Goal: Information Seeking & Learning: Learn about a topic

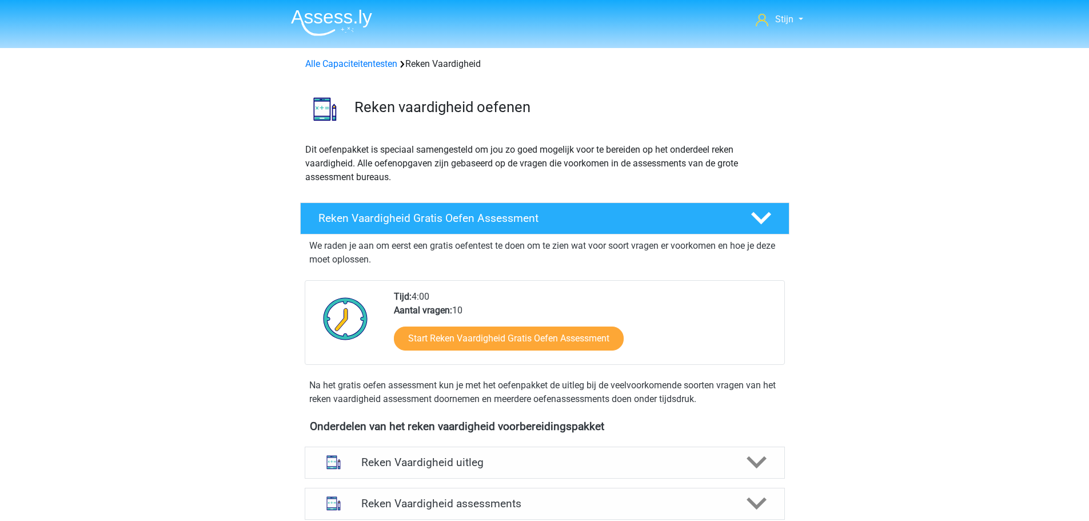
click at [328, 30] on img at bounding box center [331, 22] width 81 height 27
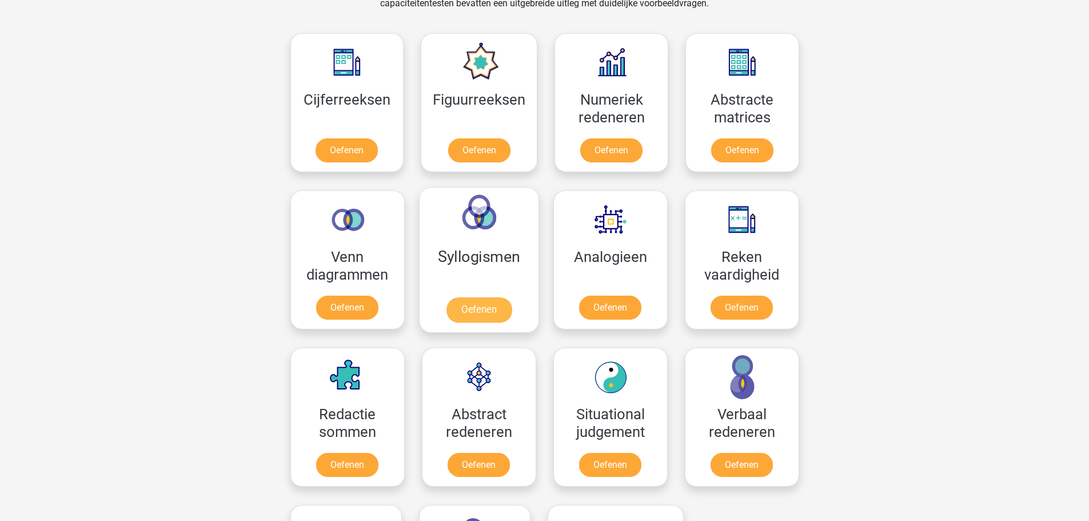
scroll to position [514, 0]
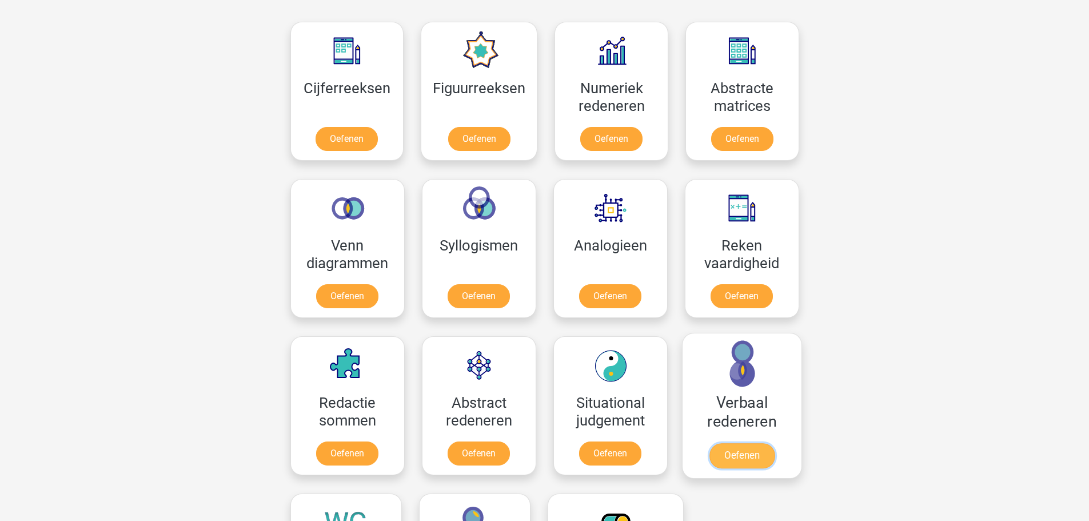
click at [747, 443] on link "Oefenen" at bounding box center [741, 455] width 65 height 25
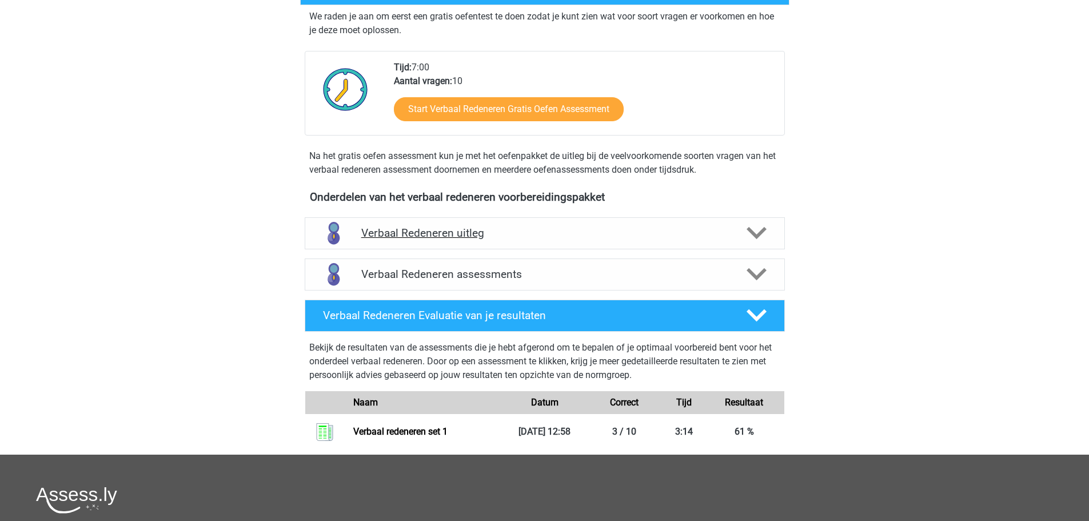
scroll to position [171, 0]
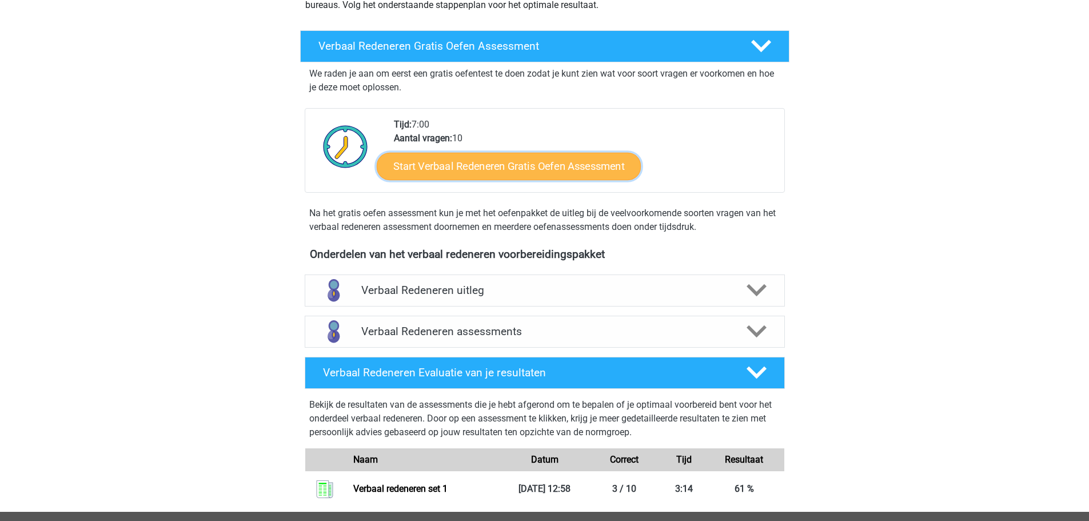
click at [517, 173] on link "Start Verbaal Redeneren Gratis Oefen Assessment" at bounding box center [509, 166] width 264 height 27
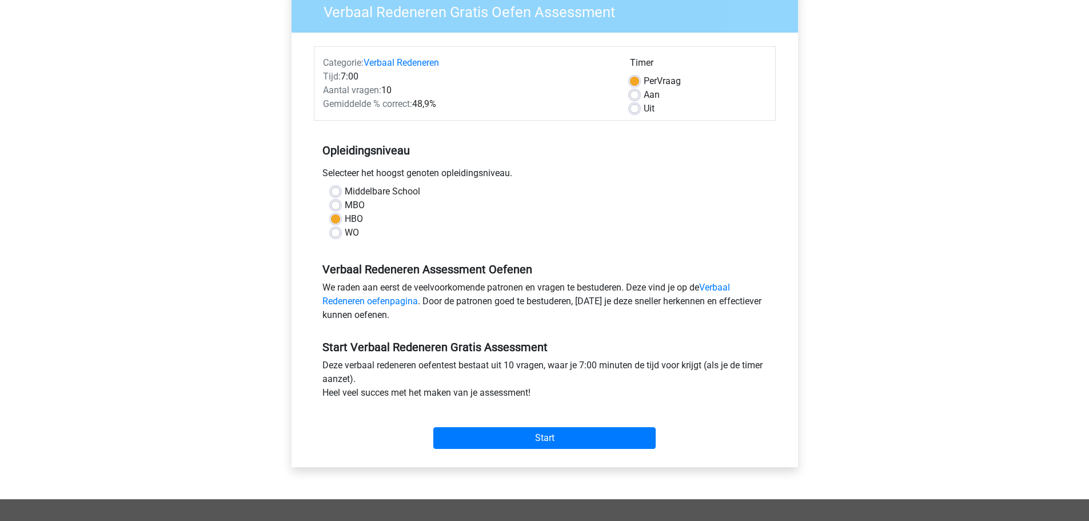
scroll to position [171, 0]
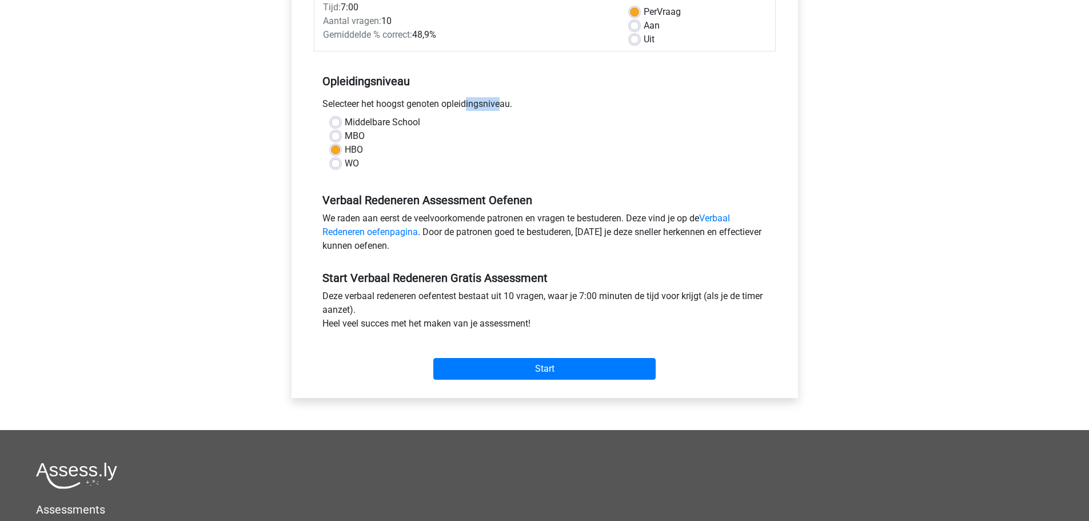
drag, startPoint x: 442, startPoint y: 107, endPoint x: 409, endPoint y: 102, distance: 33.6
click at [409, 102] on div "Selecteer het hoogst genoten opleidingsniveau." at bounding box center [545, 106] width 462 height 18
copy div "genoten"
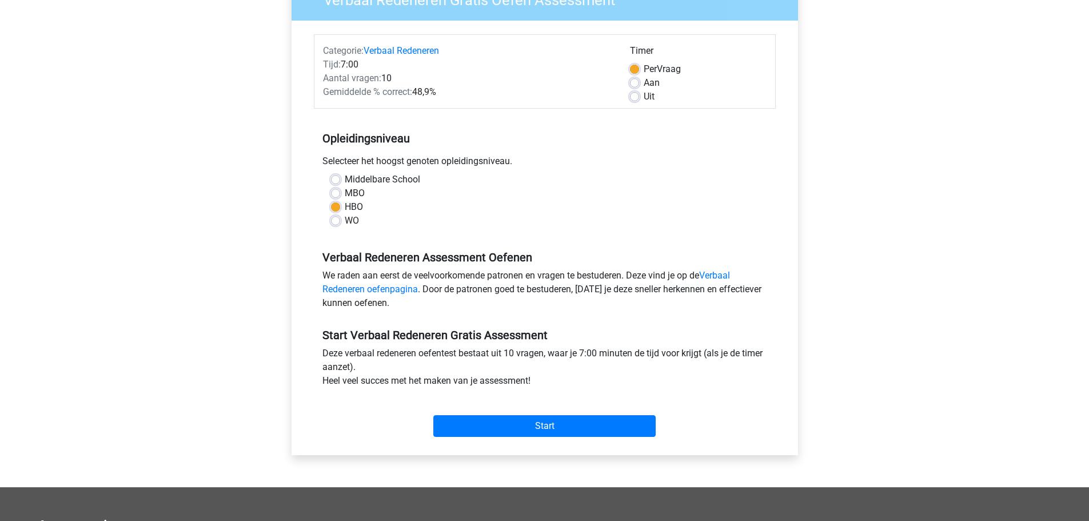
click at [601, 282] on div "We raden aan eerst de veelvoorkomende patronen en vragen te bestuderen. Deze vi…" at bounding box center [545, 292] width 462 height 46
click at [582, 422] on input "Start" at bounding box center [544, 426] width 222 height 22
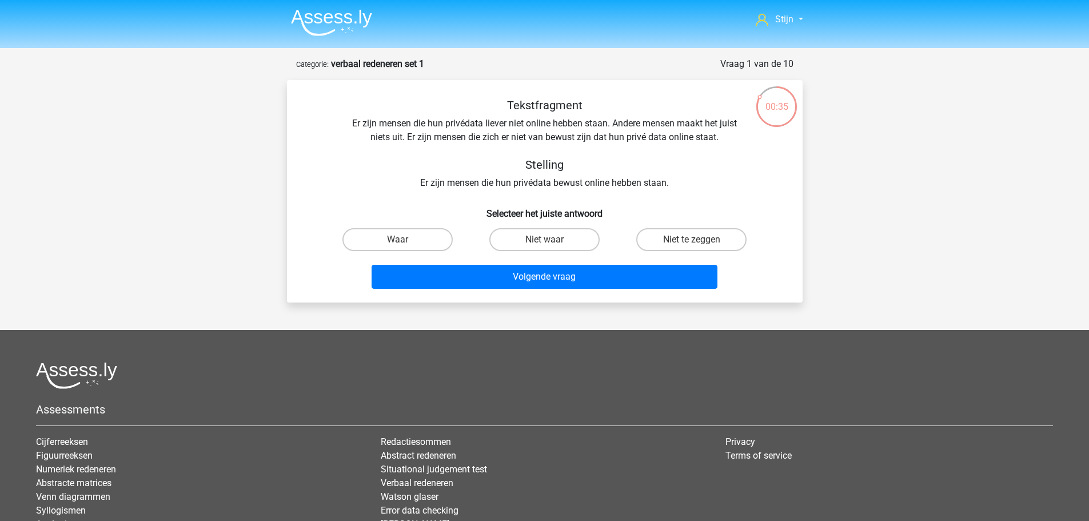
click at [396, 30] on nav "Stijn stijntjevandeurzen@gmail.com Nederlands English" at bounding box center [545, 20] width 526 height 37
click at [328, 11] on img at bounding box center [331, 22] width 81 height 27
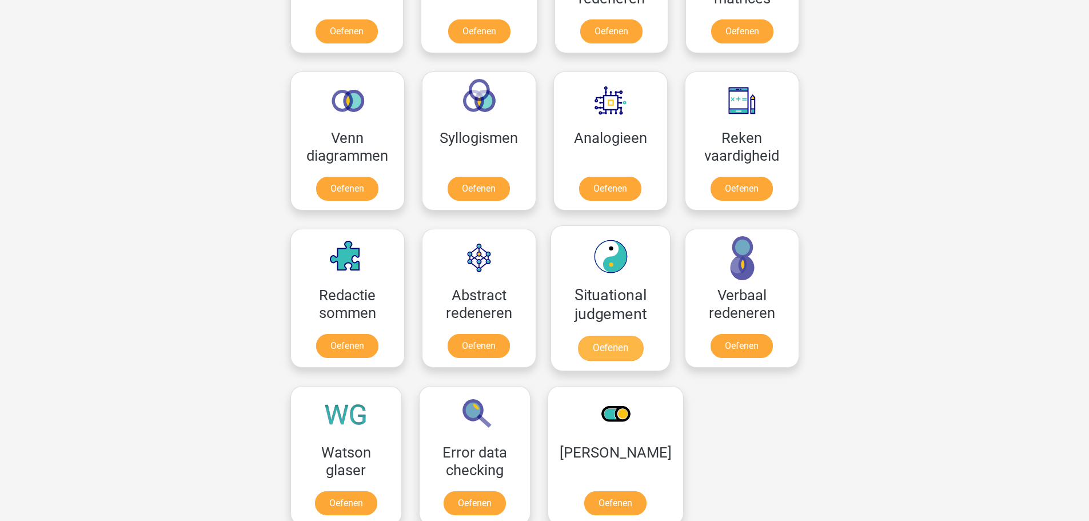
scroll to position [629, 0]
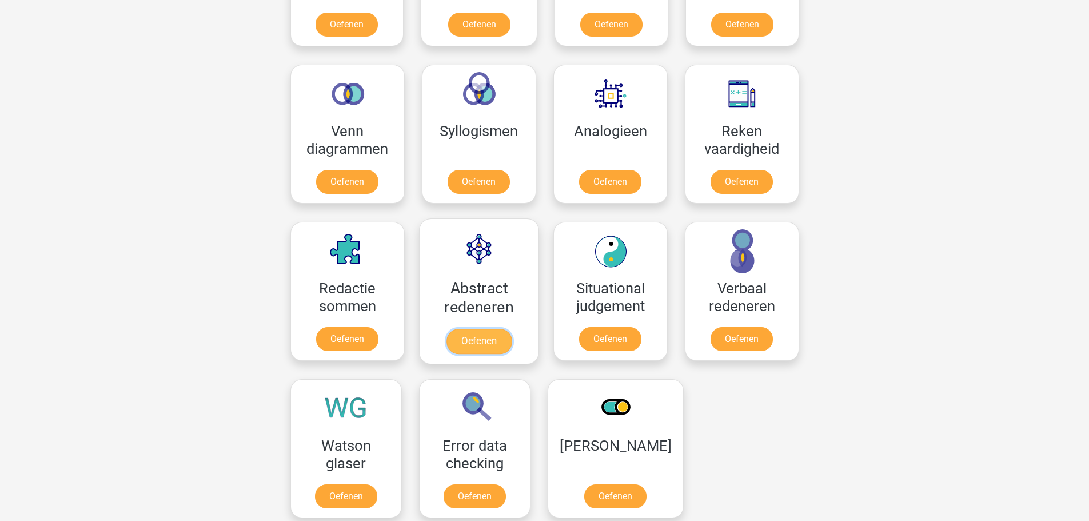
click at [500, 330] on link "Oefenen" at bounding box center [478, 341] width 65 height 25
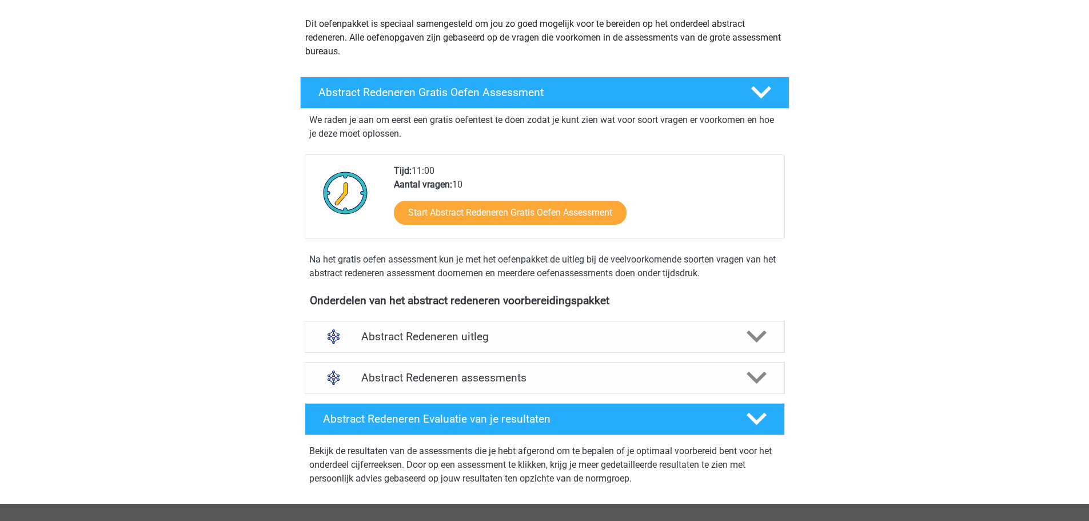
scroll to position [125, 0]
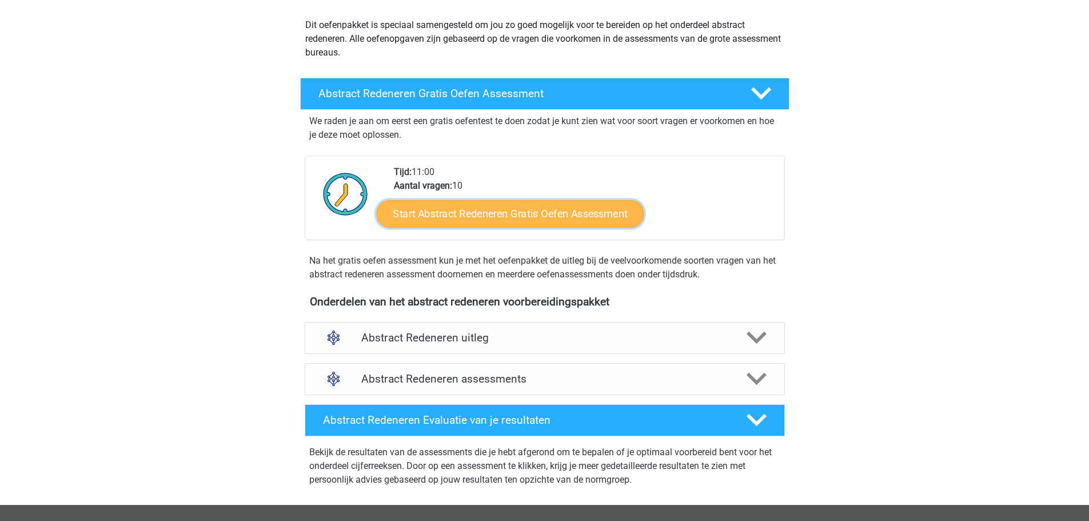
click at [568, 210] on link "Start Abstract Redeneren Gratis Oefen Assessment" at bounding box center [510, 212] width 268 height 27
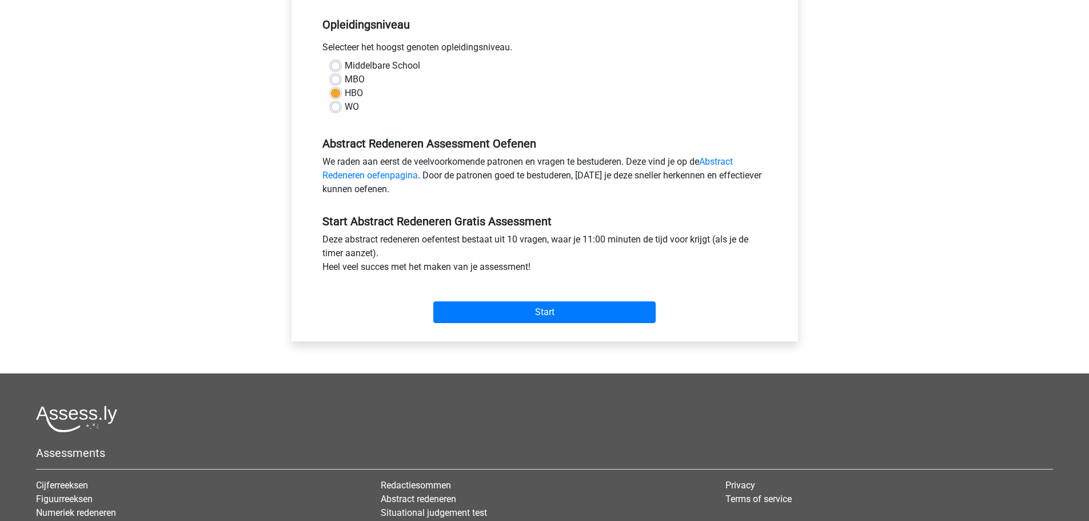
scroll to position [286, 0]
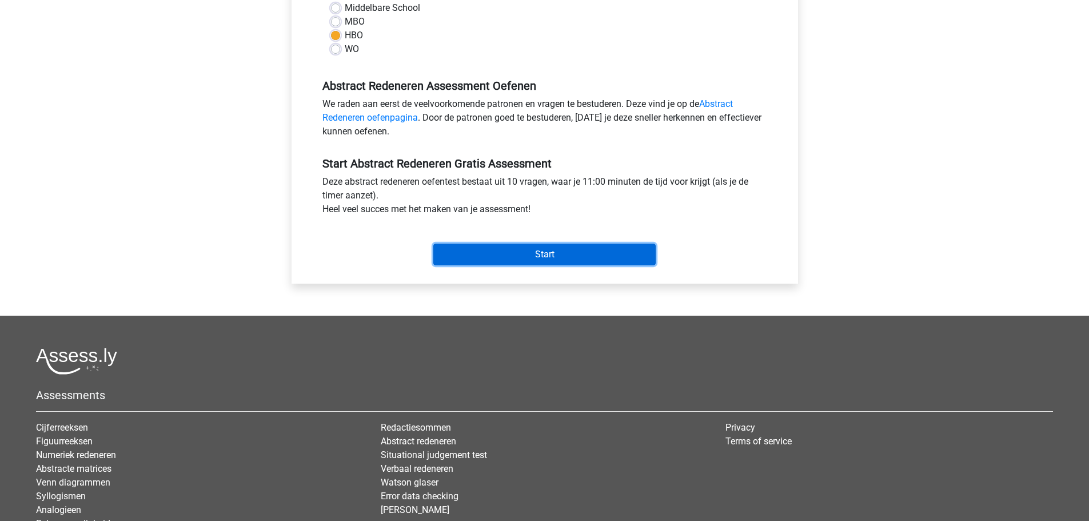
click at [557, 257] on input "Start" at bounding box center [544, 254] width 222 height 22
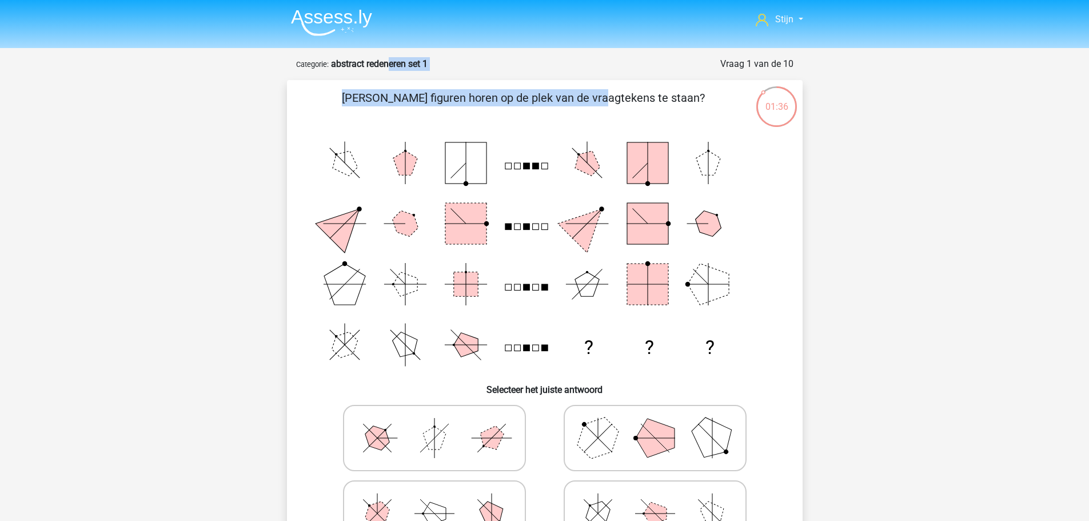
click at [392, 67] on form "Vraag 1 van de 10 Categorie: abstract redeneren set 1 Welke figuren horen op de…" at bounding box center [545, 327] width 516 height 540
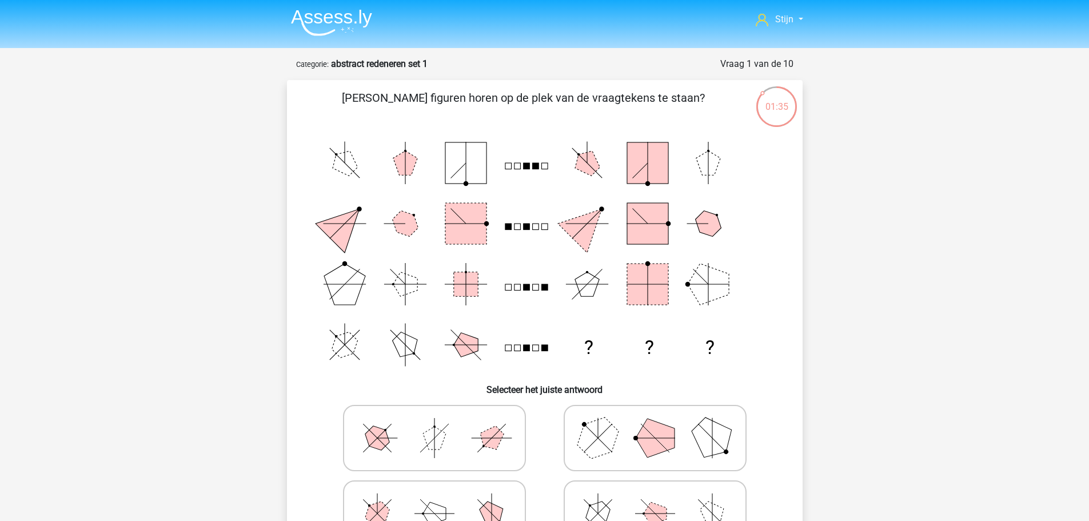
click at [584, 233] on polygon at bounding box center [587, 223] width 58 height 58
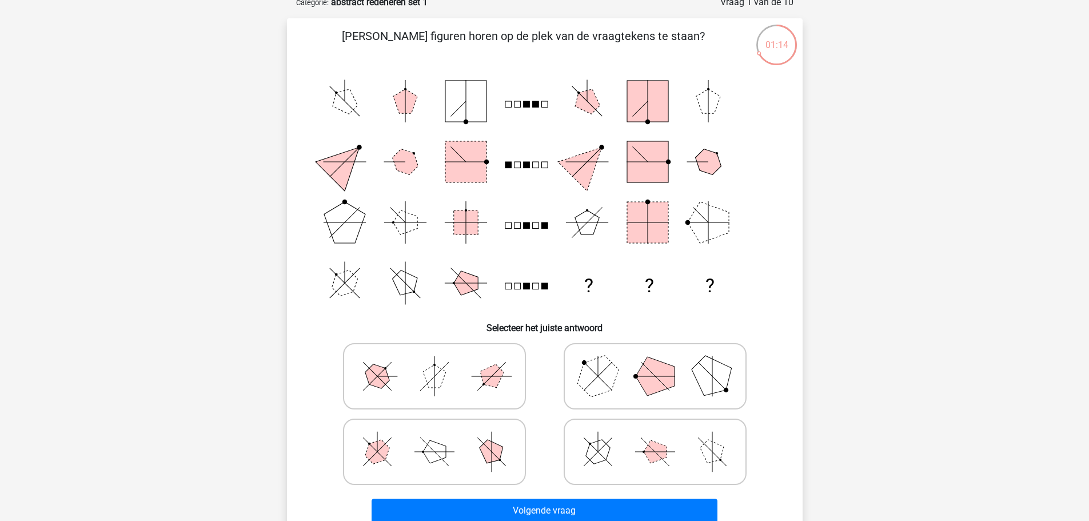
scroll to position [57, 0]
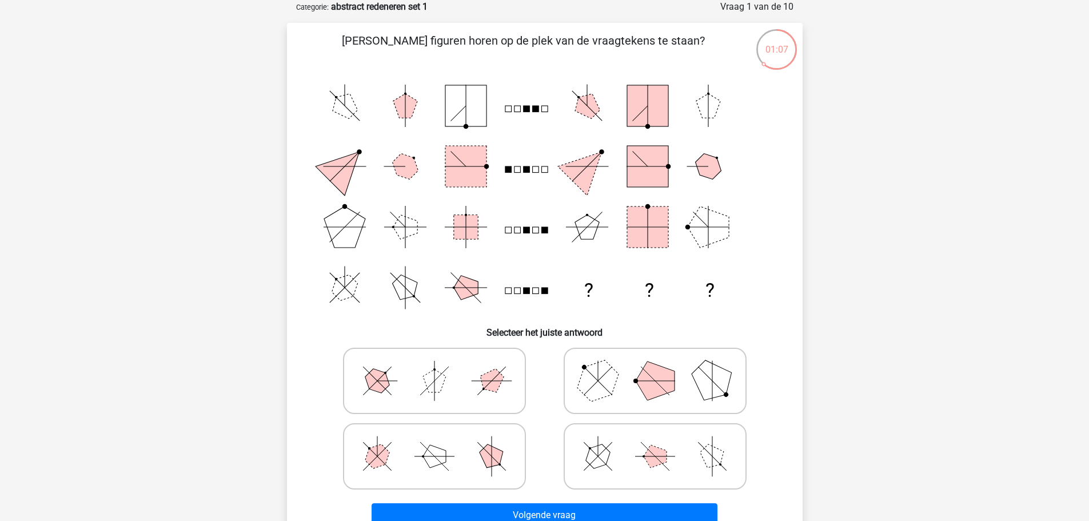
click at [428, 390] on polygon at bounding box center [434, 380] width 23 height 23
click at [434, 366] on input "radio" at bounding box center [437, 362] width 7 height 7
radio input "true"
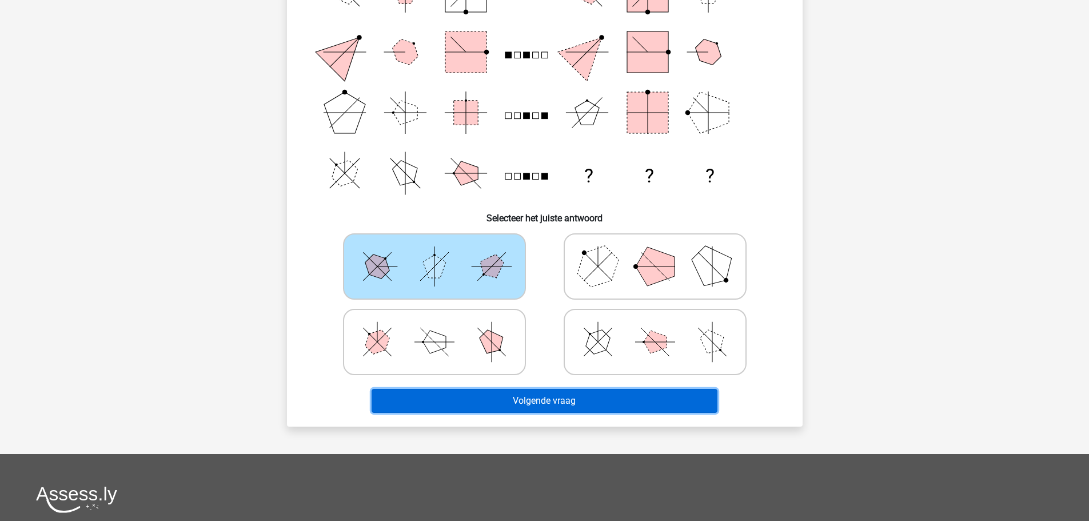
click at [584, 400] on button "Volgende vraag" at bounding box center [545, 401] width 346 height 24
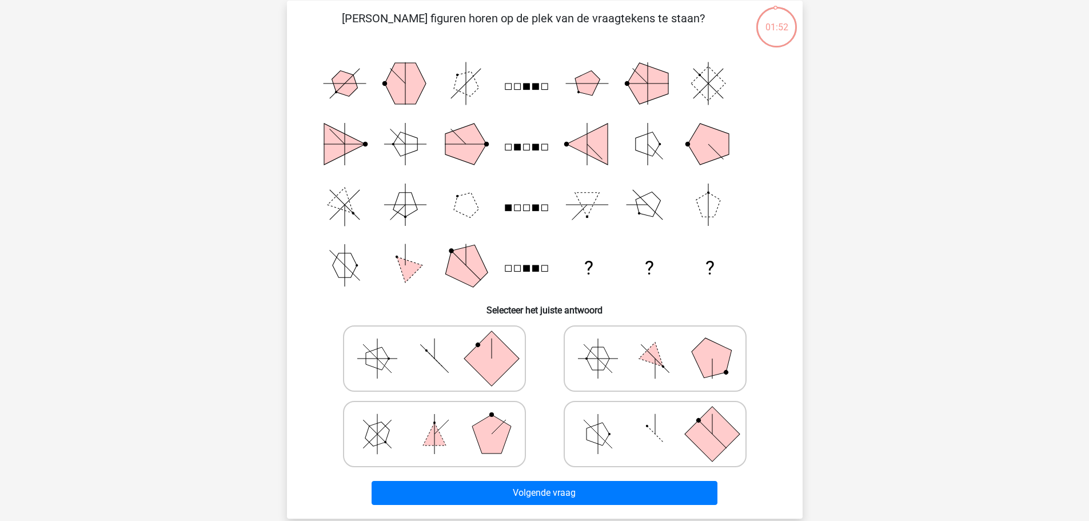
scroll to position [0, 0]
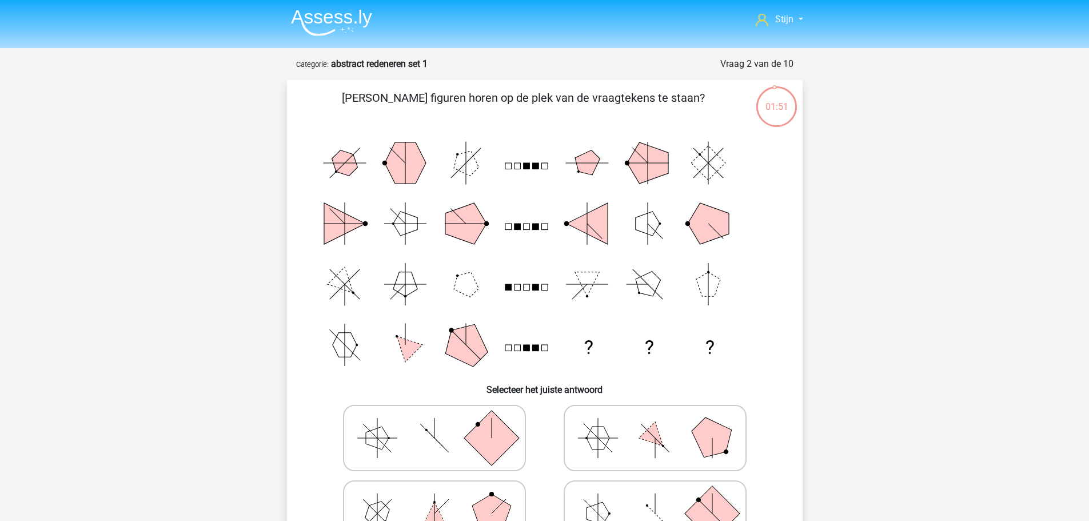
click at [344, 63] on strong "abstract redeneren set 1" at bounding box center [379, 63] width 97 height 11
click at [344, 25] on img at bounding box center [331, 22] width 81 height 27
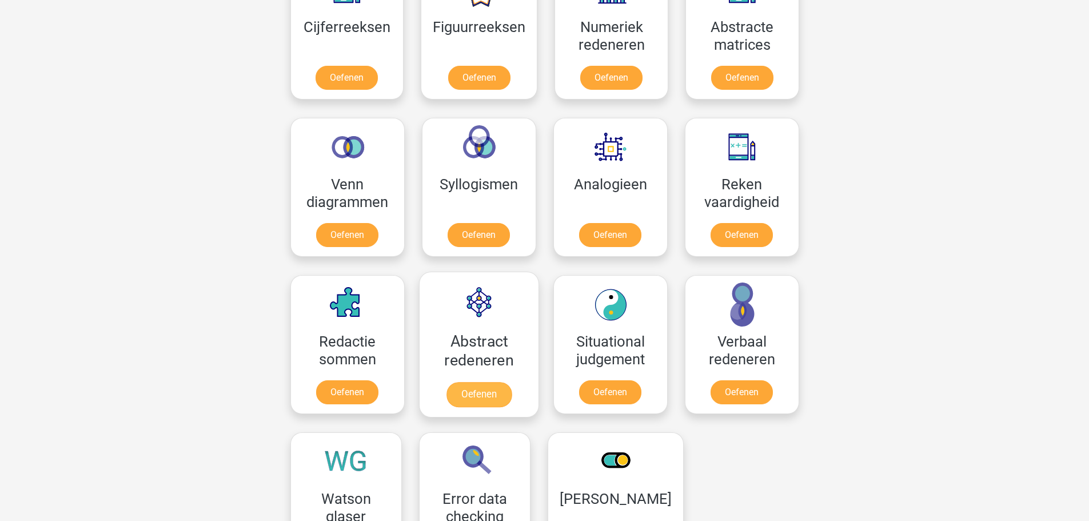
scroll to position [686, 0]
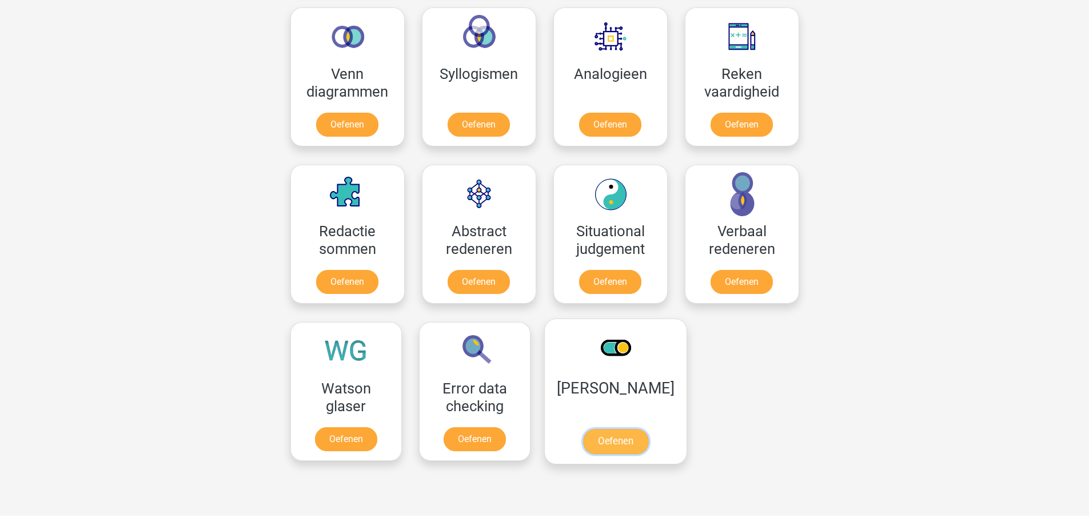
click at [617, 429] on link "Oefenen" at bounding box center [614, 441] width 65 height 25
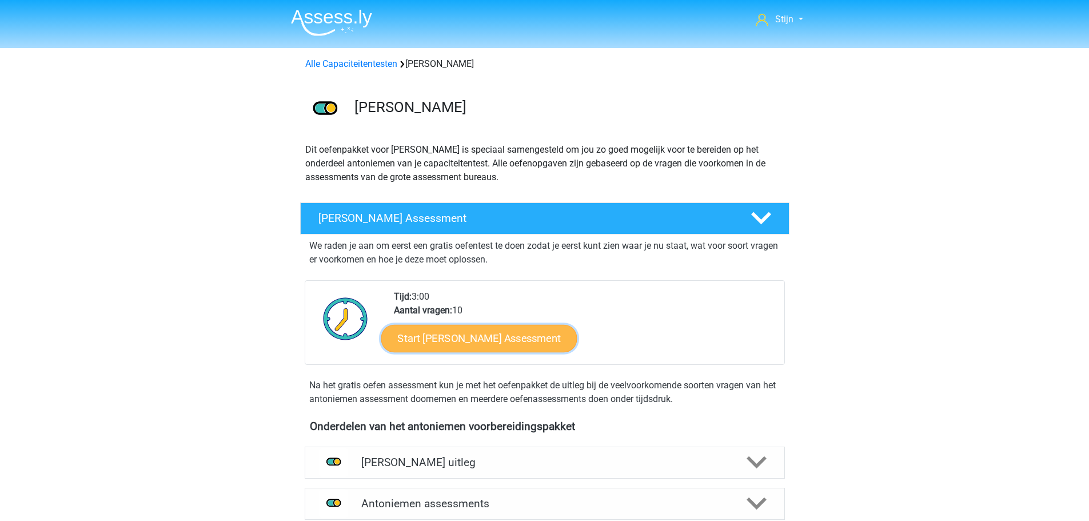
click at [480, 338] on link "Start [PERSON_NAME] Assessment" at bounding box center [479, 337] width 196 height 27
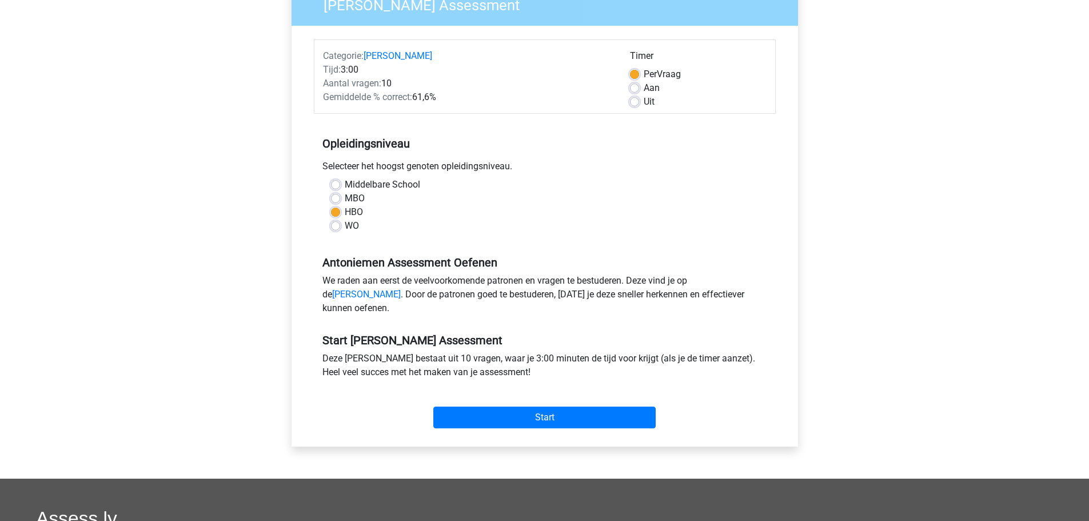
scroll to position [382, 0]
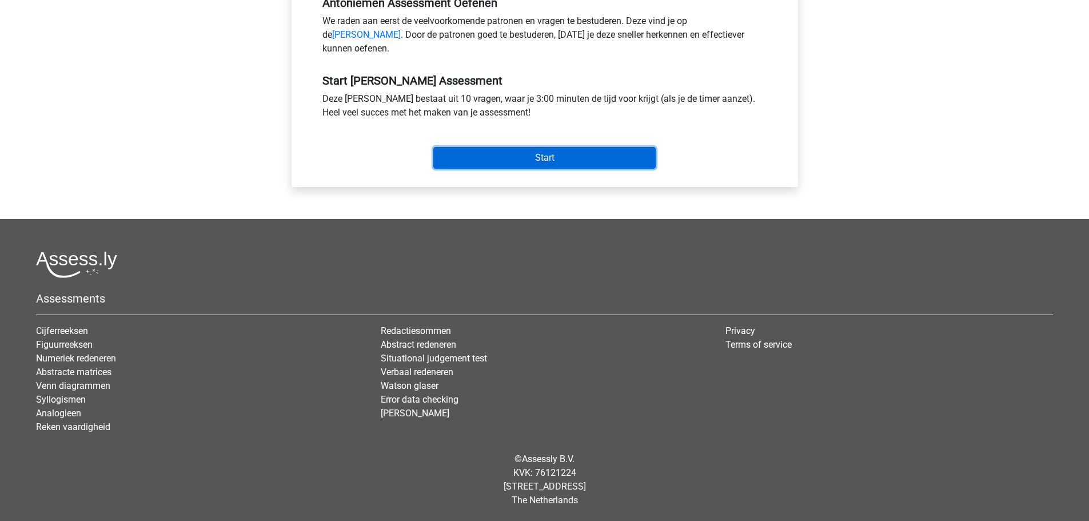
click at [527, 167] on input "Start" at bounding box center [544, 158] width 222 height 22
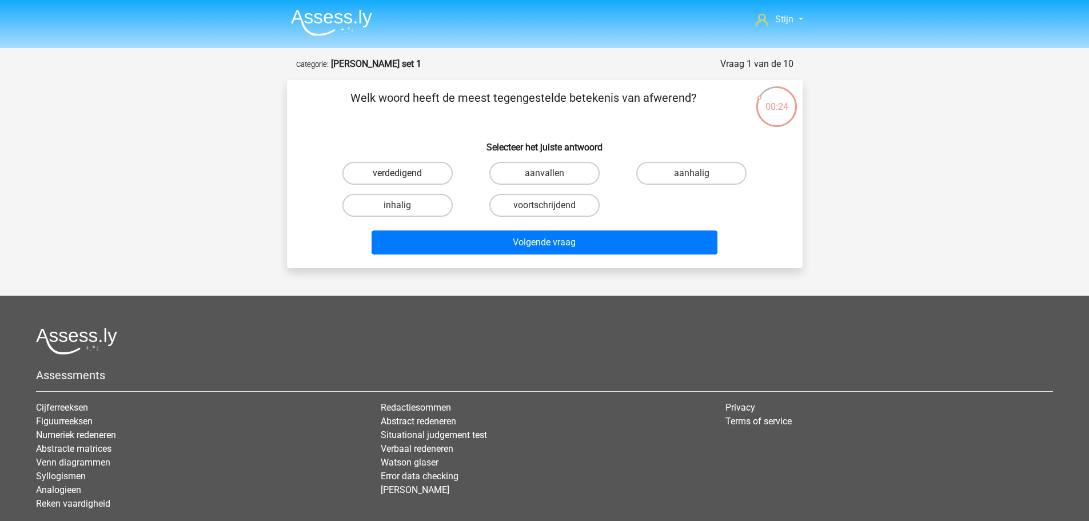
click at [407, 163] on label "verdedigend" at bounding box center [397, 173] width 110 height 23
click at [405, 173] on input "verdedigend" at bounding box center [400, 176] width 7 height 7
radio input "true"
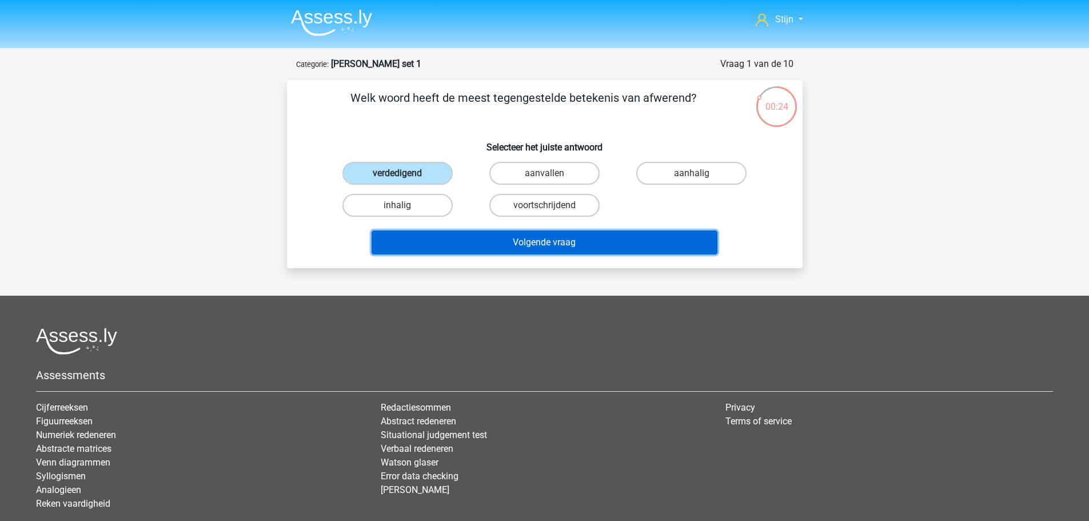
click at [476, 244] on button "Volgende vraag" at bounding box center [545, 242] width 346 height 24
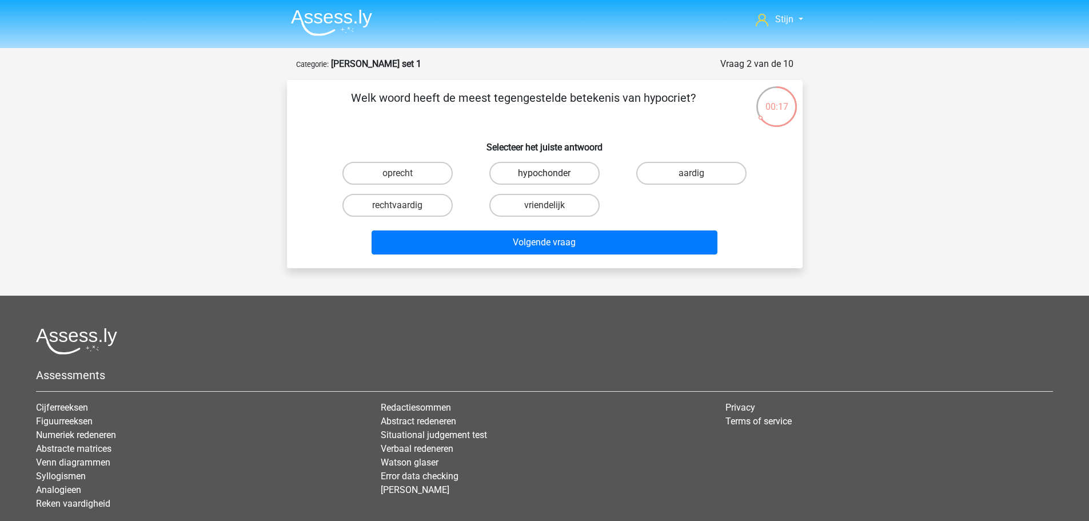
click at [556, 182] on label "hypochonder" at bounding box center [544, 173] width 110 height 23
click at [552, 181] on input "hypochonder" at bounding box center [547, 176] width 7 height 7
radio input "true"
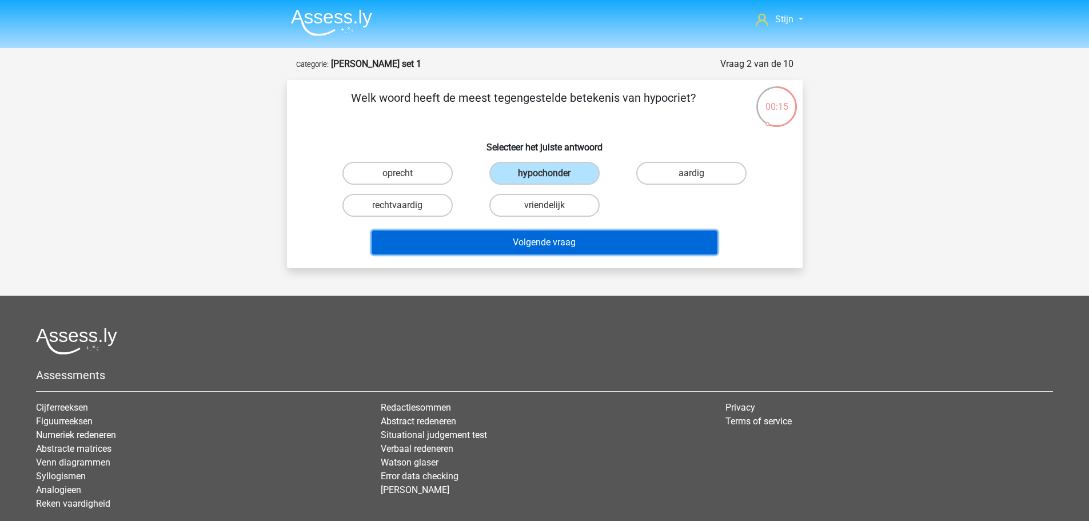
click at [524, 240] on button "Volgende vraag" at bounding box center [545, 242] width 346 height 24
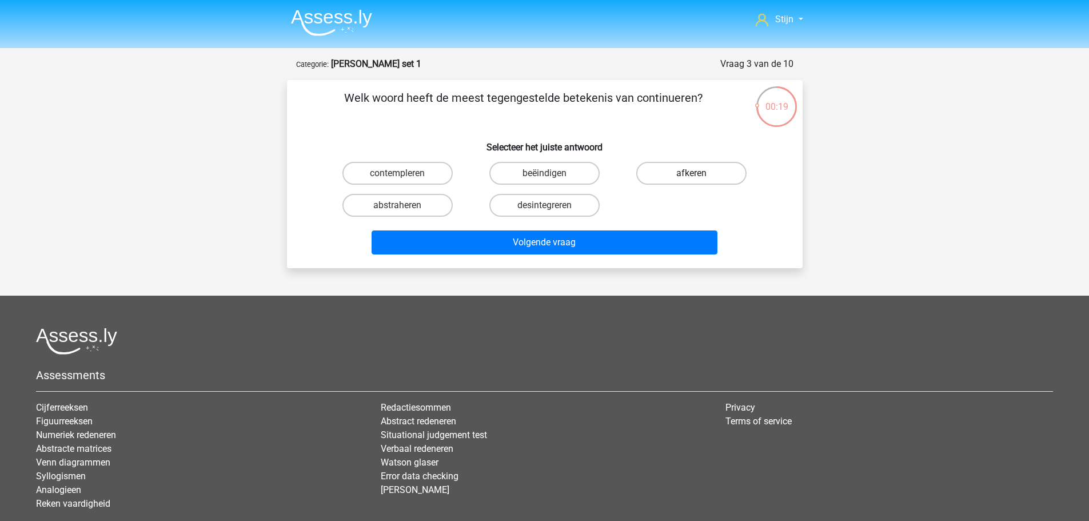
click at [658, 177] on label "afkeren" at bounding box center [691, 173] width 110 height 23
click at [692, 177] on input "afkeren" at bounding box center [695, 176] width 7 height 7
radio input "true"
click at [513, 174] on label "beëindigen" at bounding box center [544, 173] width 110 height 23
click at [544, 174] on input "beëindigen" at bounding box center [547, 176] width 7 height 7
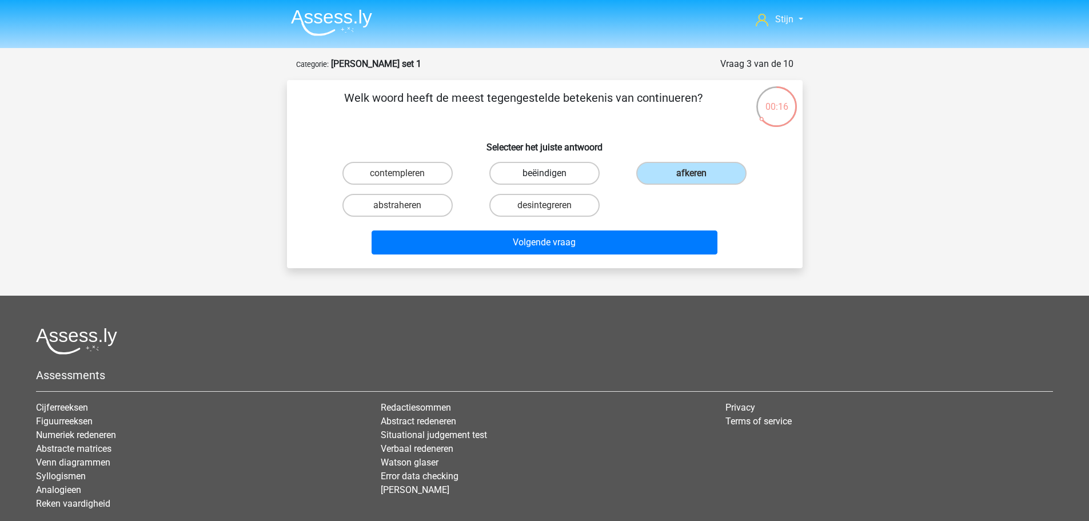
radio input "true"
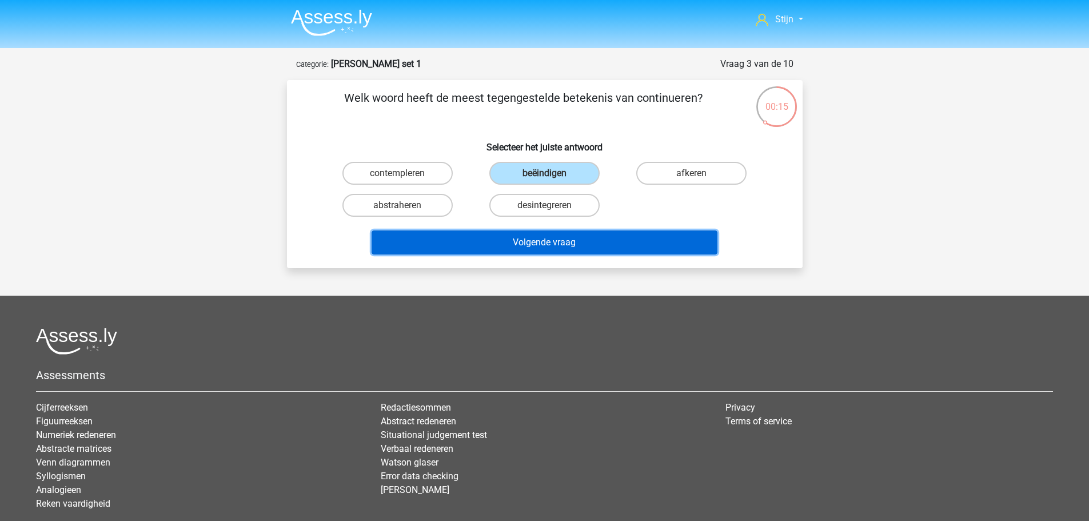
click at [532, 241] on button "Volgende vraag" at bounding box center [545, 242] width 346 height 24
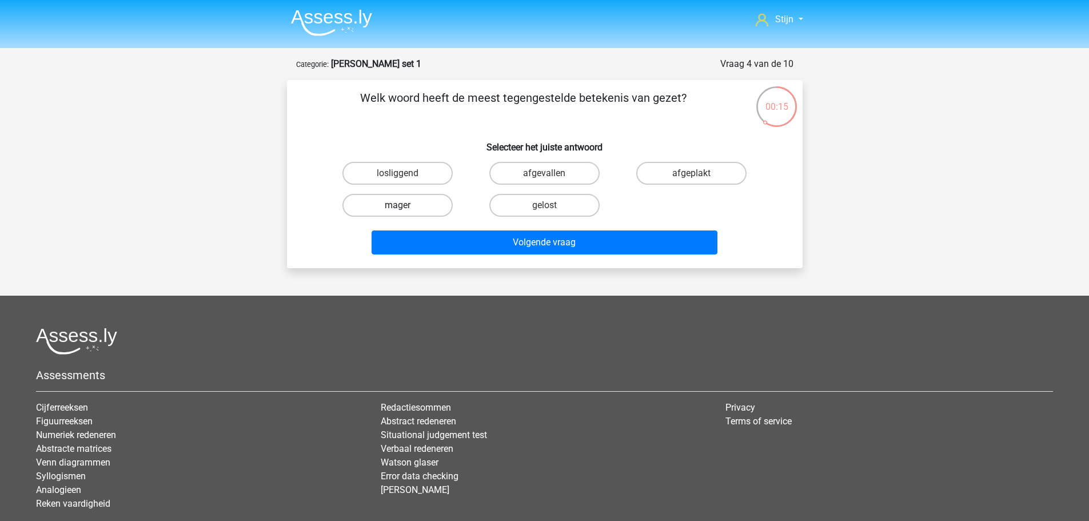
click at [432, 196] on label "mager" at bounding box center [397, 205] width 110 height 23
click at [405, 205] on input "mager" at bounding box center [400, 208] width 7 height 7
radio input "true"
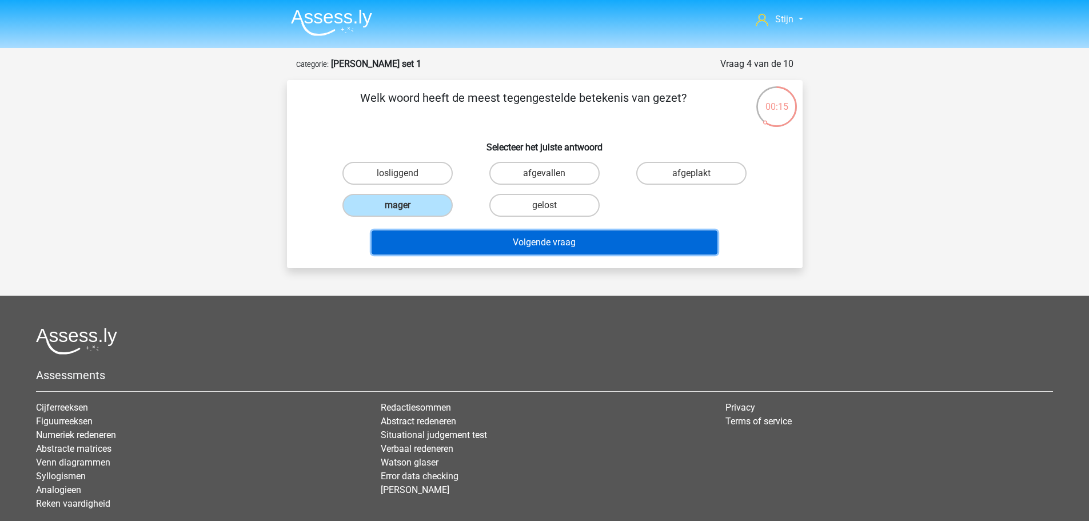
click at [461, 252] on button "Volgende vraag" at bounding box center [545, 242] width 346 height 24
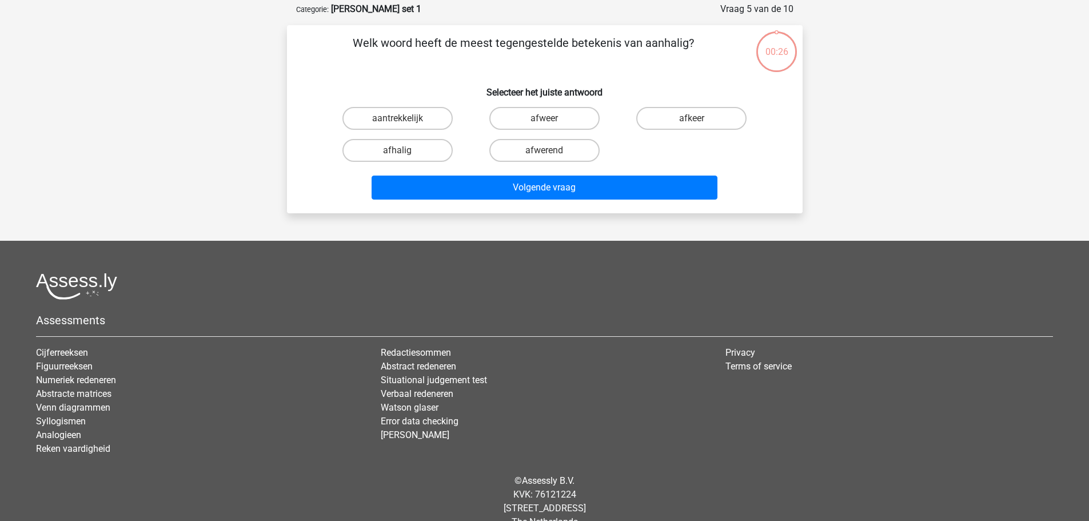
scroll to position [57, 0]
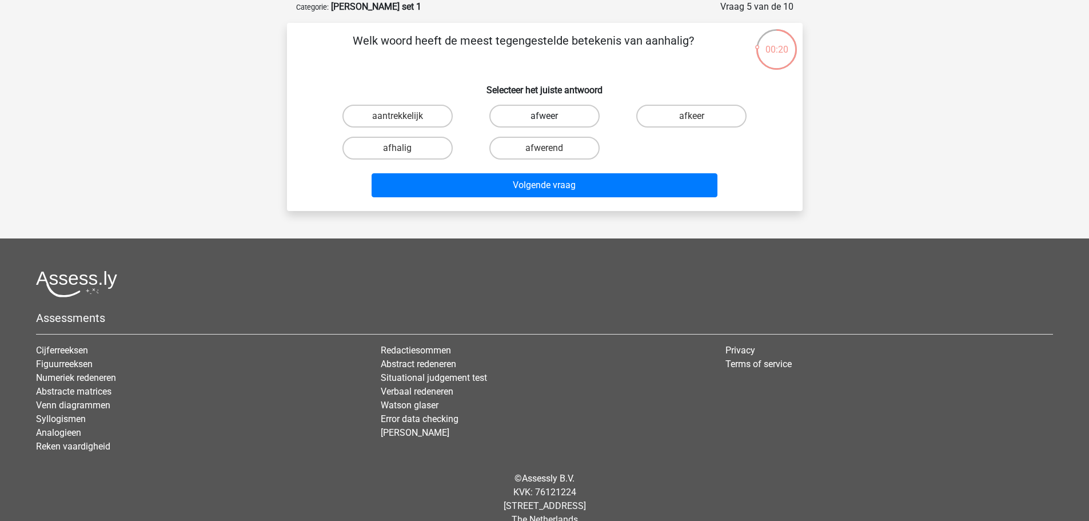
click at [554, 126] on label "afweer" at bounding box center [544, 116] width 110 height 23
click at [552, 123] on input "afweer" at bounding box center [547, 119] width 7 height 7
radio input "true"
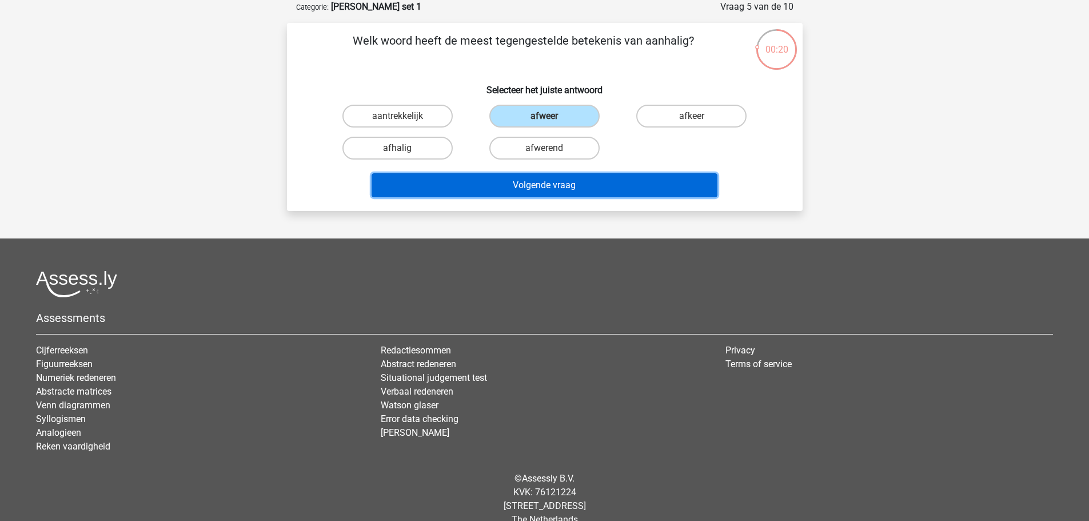
click at [556, 178] on button "Volgende vraag" at bounding box center [545, 185] width 346 height 24
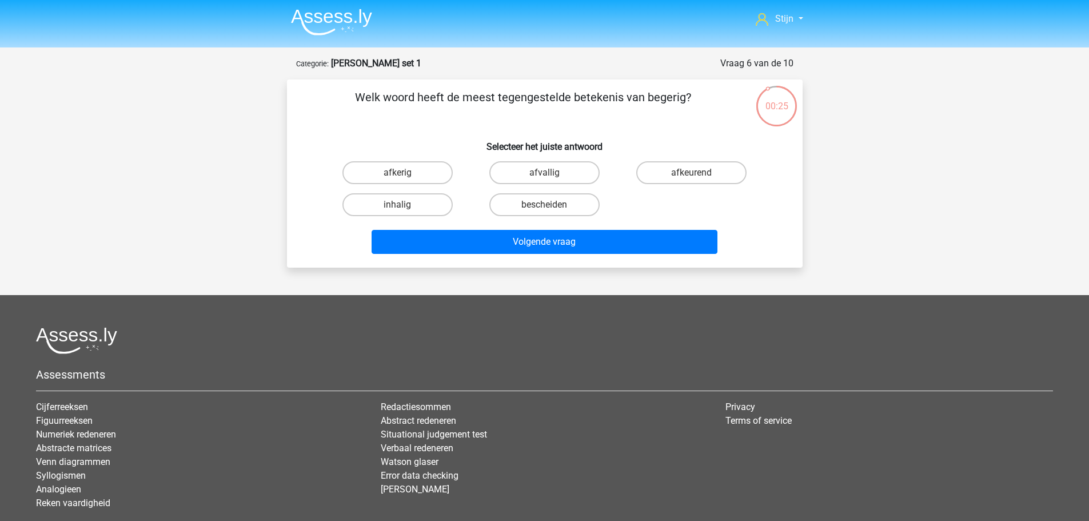
scroll to position [0, 0]
click at [448, 181] on label "afkerig" at bounding box center [397, 173] width 110 height 23
click at [405, 181] on input "afkerig" at bounding box center [400, 176] width 7 height 7
radio input "true"
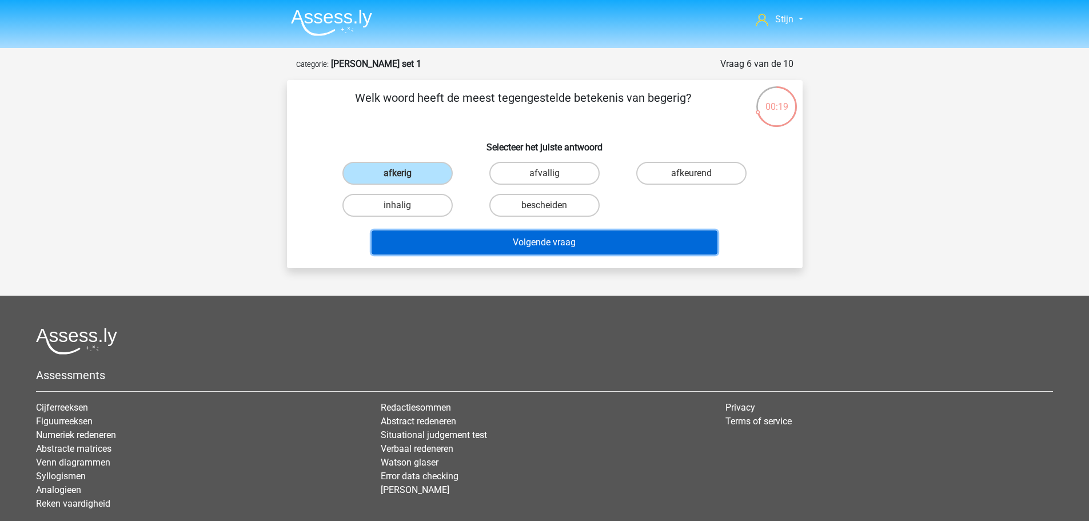
click at [494, 233] on button "Volgende vraag" at bounding box center [545, 242] width 346 height 24
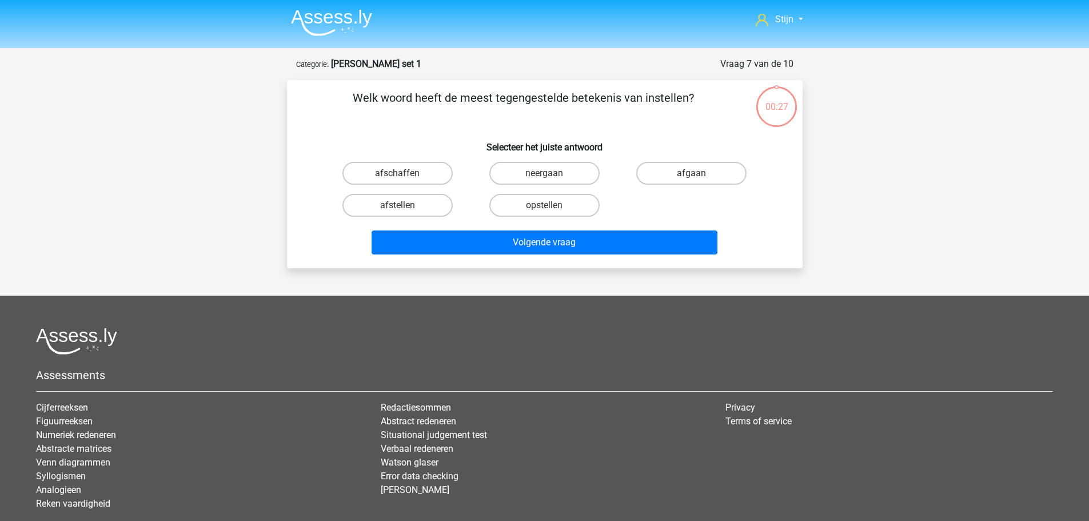
scroll to position [57, 0]
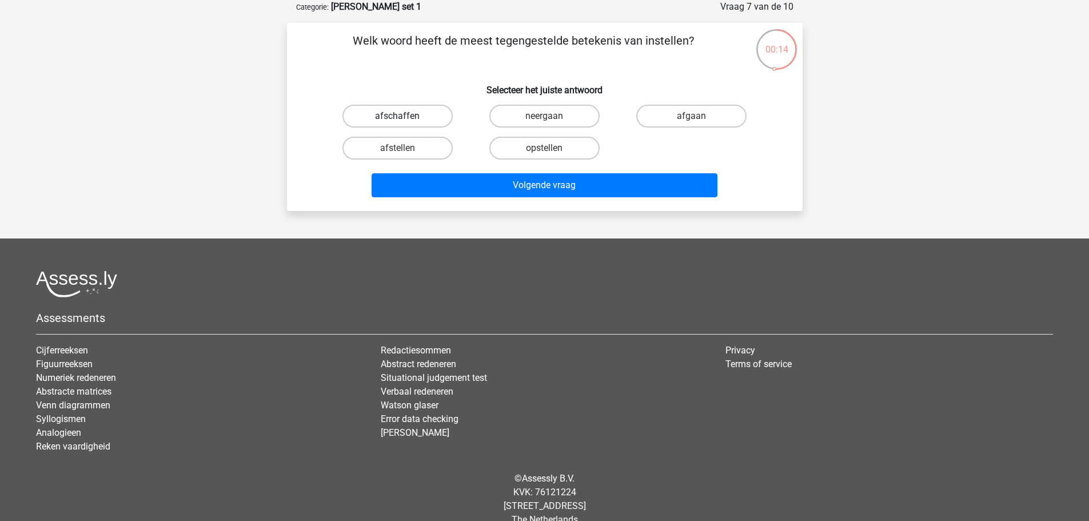
click at [427, 125] on label "afschaffen" at bounding box center [397, 116] width 110 height 23
click at [405, 123] on input "afschaffen" at bounding box center [400, 119] width 7 height 7
radio input "true"
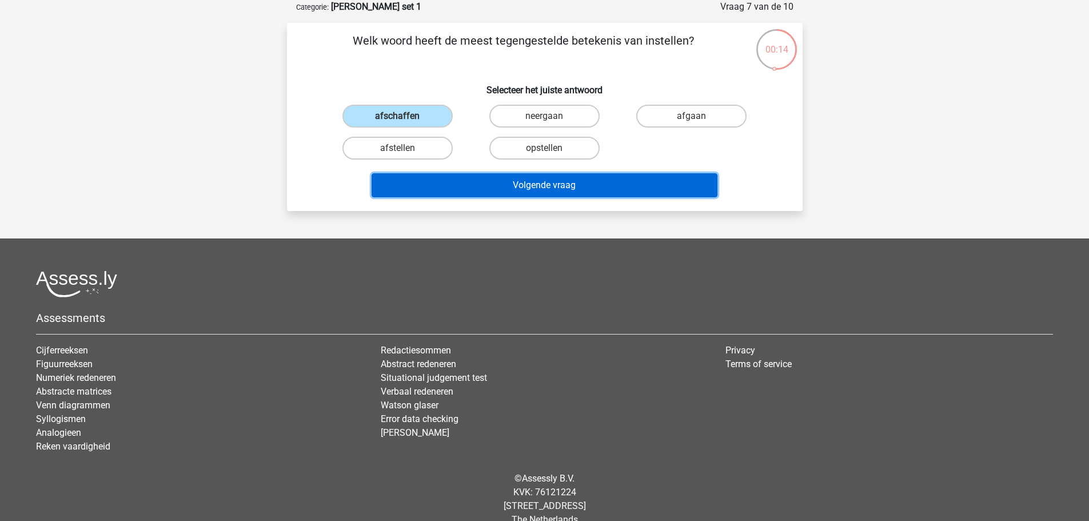
click at [454, 183] on button "Volgende vraag" at bounding box center [545, 185] width 346 height 24
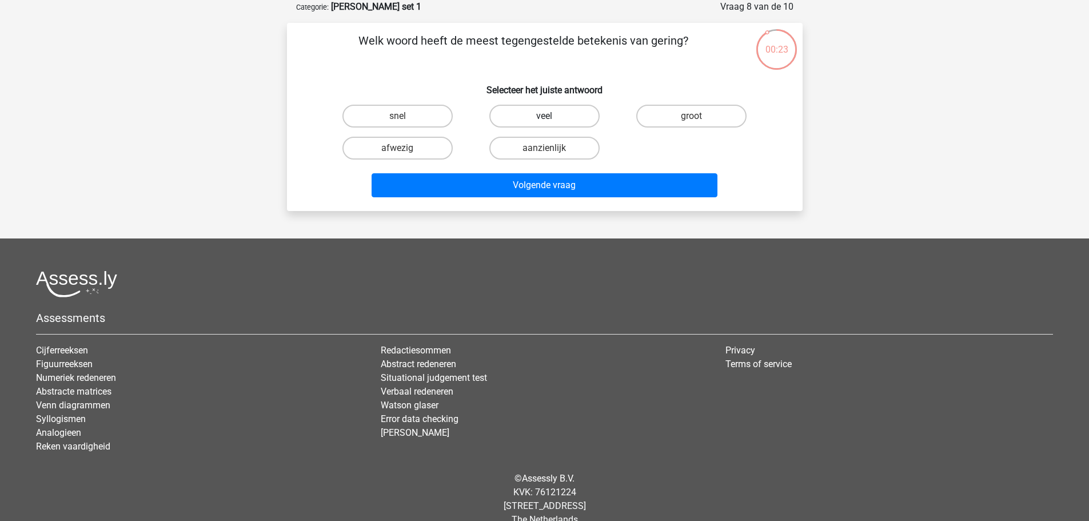
click at [510, 107] on label "veel" at bounding box center [544, 116] width 110 height 23
click at [544, 116] on input "veel" at bounding box center [547, 119] width 7 height 7
radio input "true"
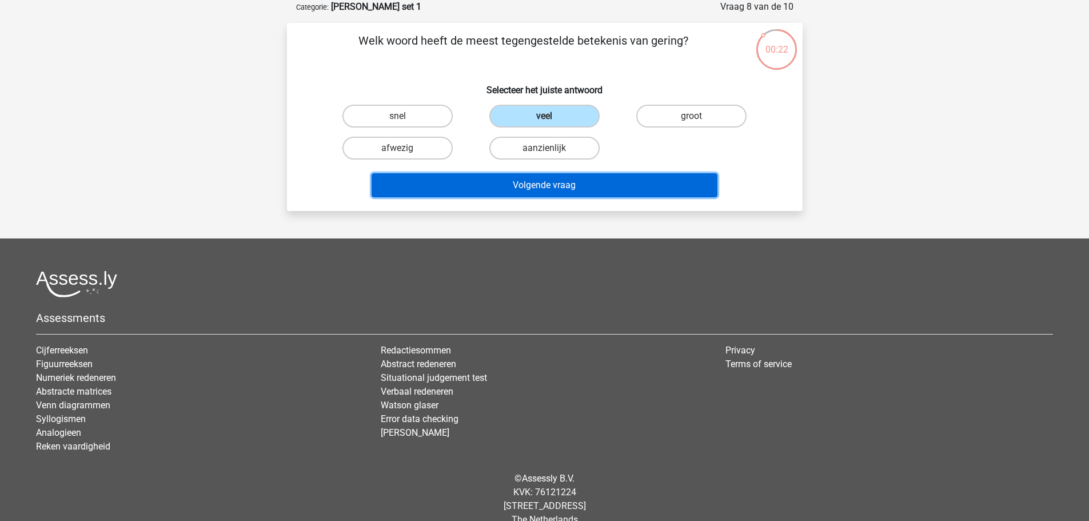
click at [499, 181] on button "Volgende vraag" at bounding box center [545, 185] width 346 height 24
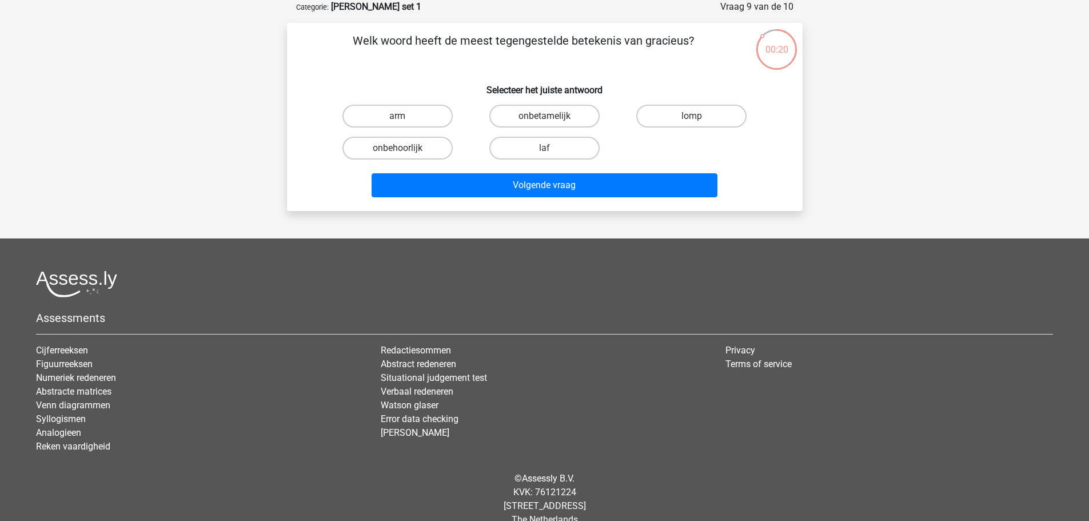
click at [675, 128] on div "lomp" at bounding box center [691, 116] width 147 height 32
click at [672, 126] on label "lomp" at bounding box center [691, 116] width 110 height 23
click at [692, 123] on input "lomp" at bounding box center [695, 119] width 7 height 7
radio input "true"
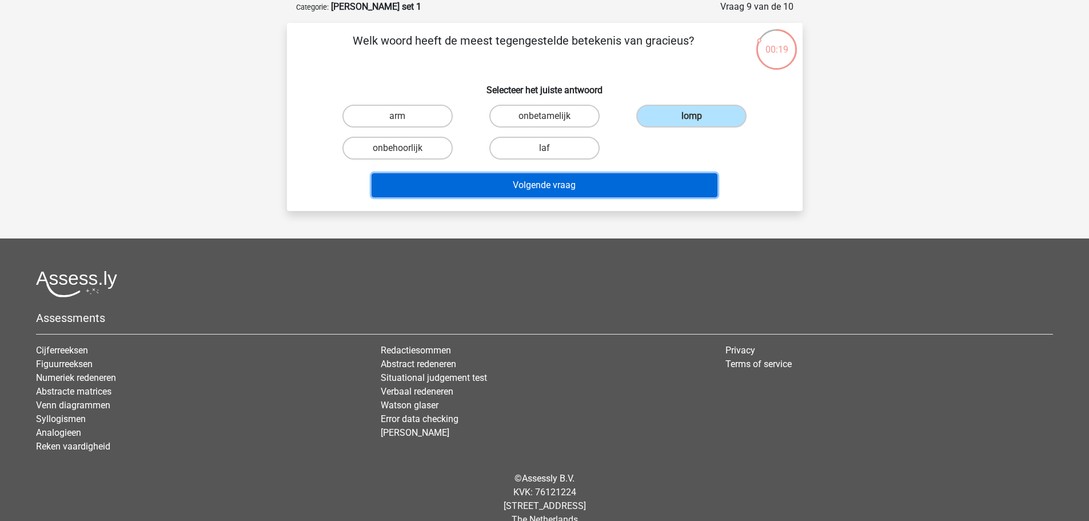
click at [606, 196] on button "Volgende vraag" at bounding box center [545, 185] width 346 height 24
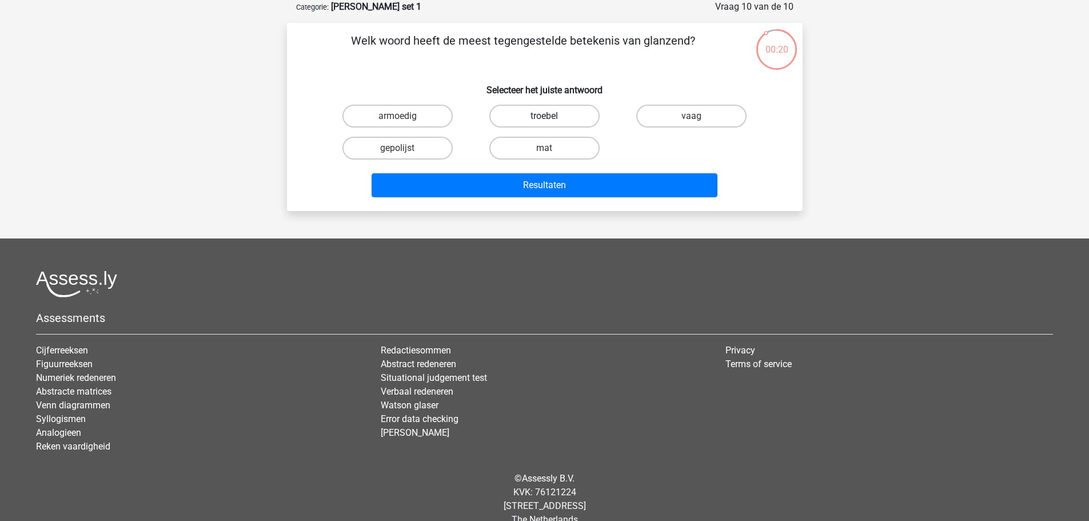
click at [525, 112] on label "troebel" at bounding box center [544, 116] width 110 height 23
click at [544, 116] on input "troebel" at bounding box center [547, 119] width 7 height 7
radio input "true"
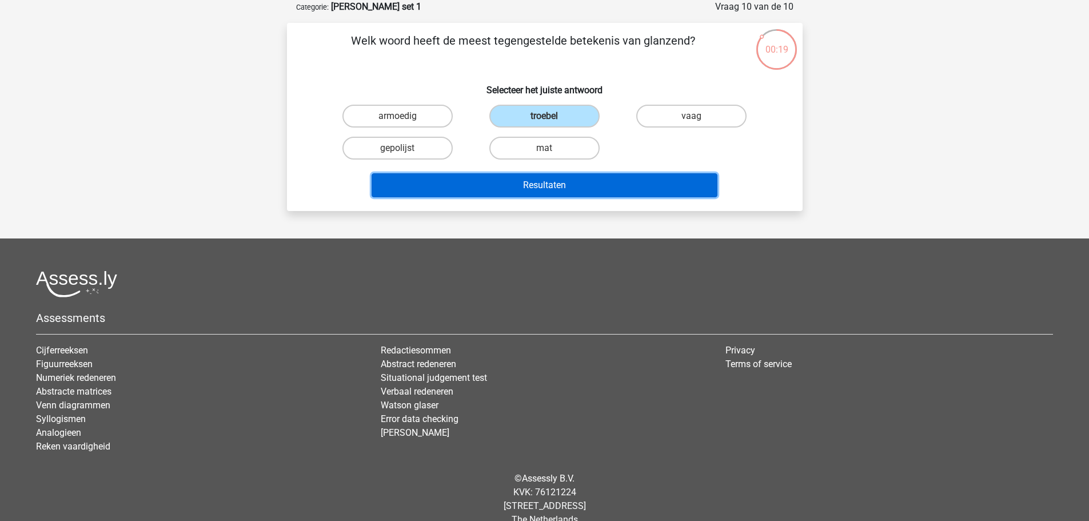
click at [489, 179] on button "Resultaten" at bounding box center [545, 185] width 346 height 24
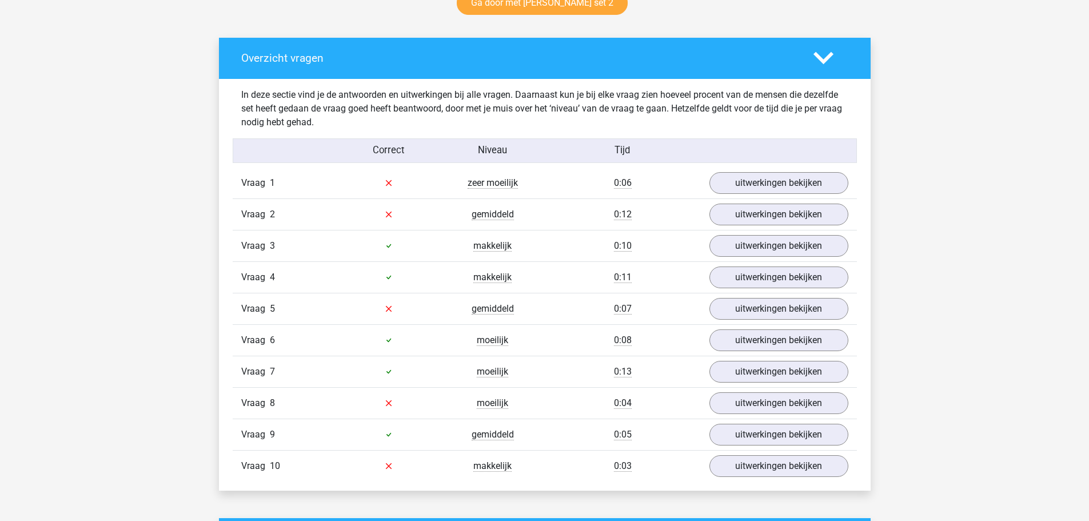
scroll to position [686, 0]
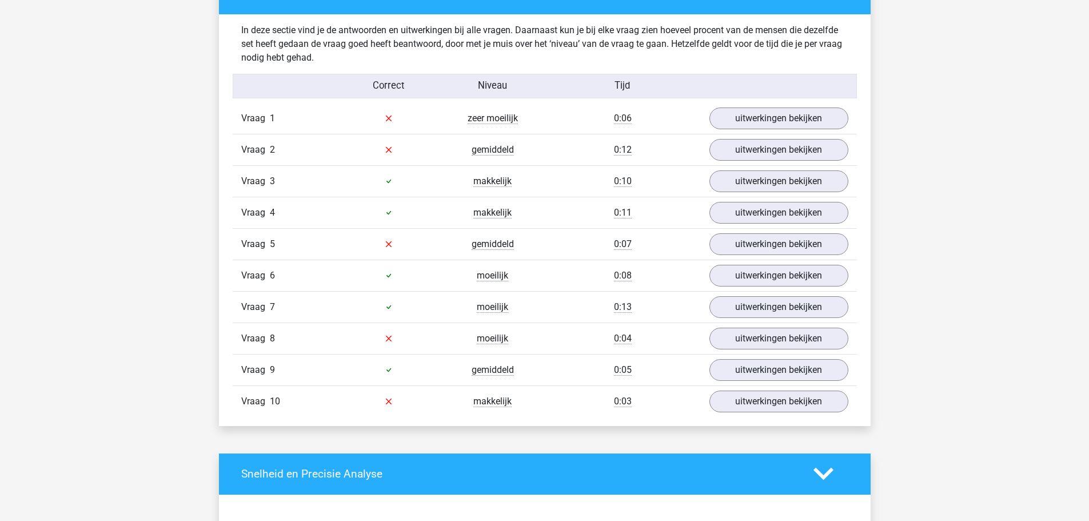
click at [744, 130] on div "Vraag 1 zeer moeilijk 0:06 uitwerkingen bekijken" at bounding box center [545, 118] width 624 height 31
click at [744, 118] on link "uitwerkingen bekijken" at bounding box center [777, 118] width 159 height 25
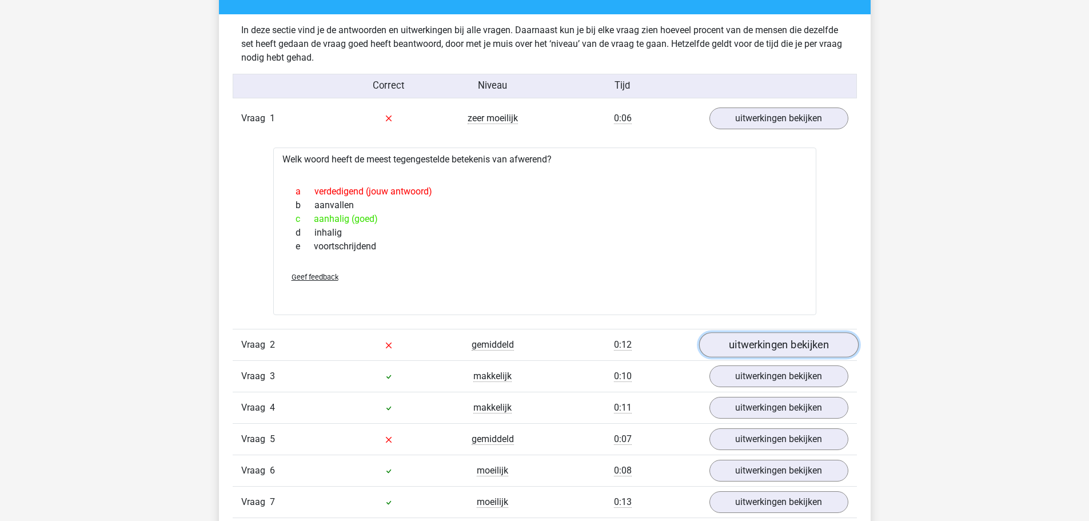
click at [741, 340] on link "uitwerkingen bekijken" at bounding box center [777, 344] width 159 height 25
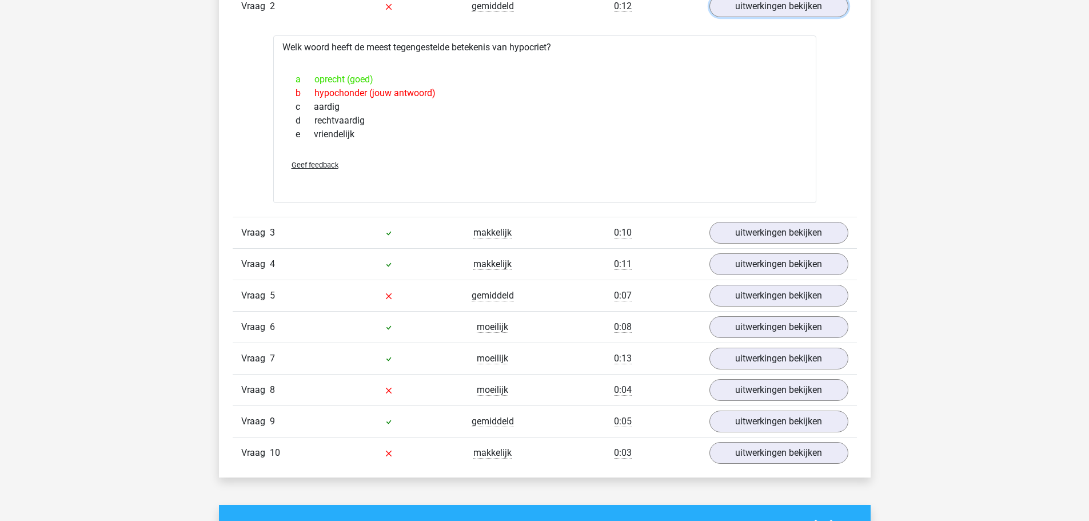
scroll to position [1029, 0]
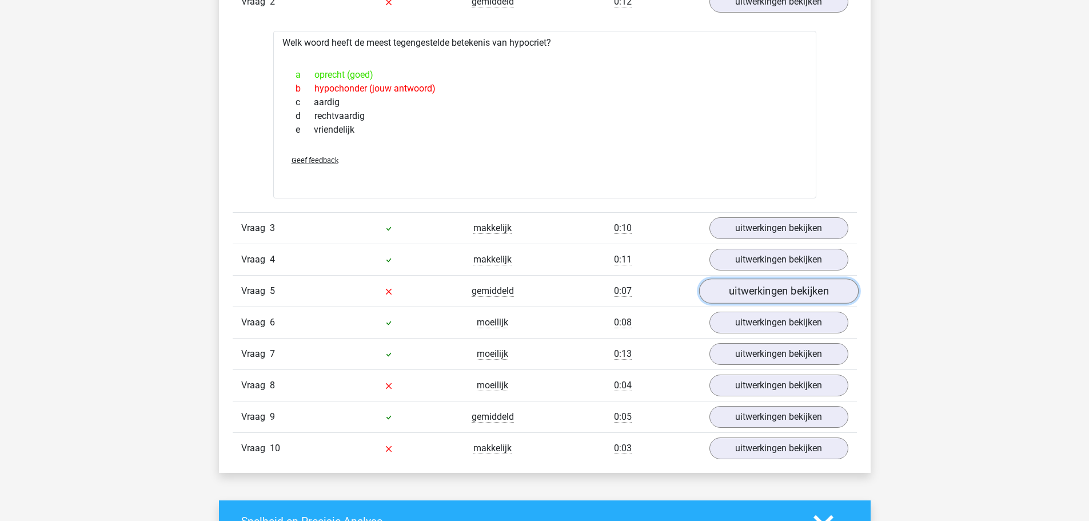
click at [732, 286] on link "uitwerkingen bekijken" at bounding box center [777, 290] width 159 height 25
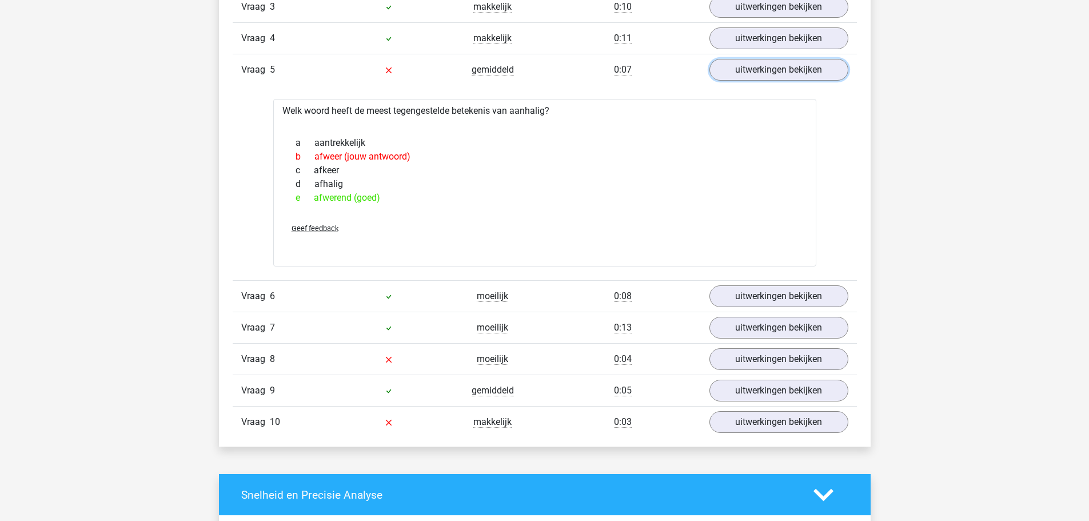
scroll to position [1258, 0]
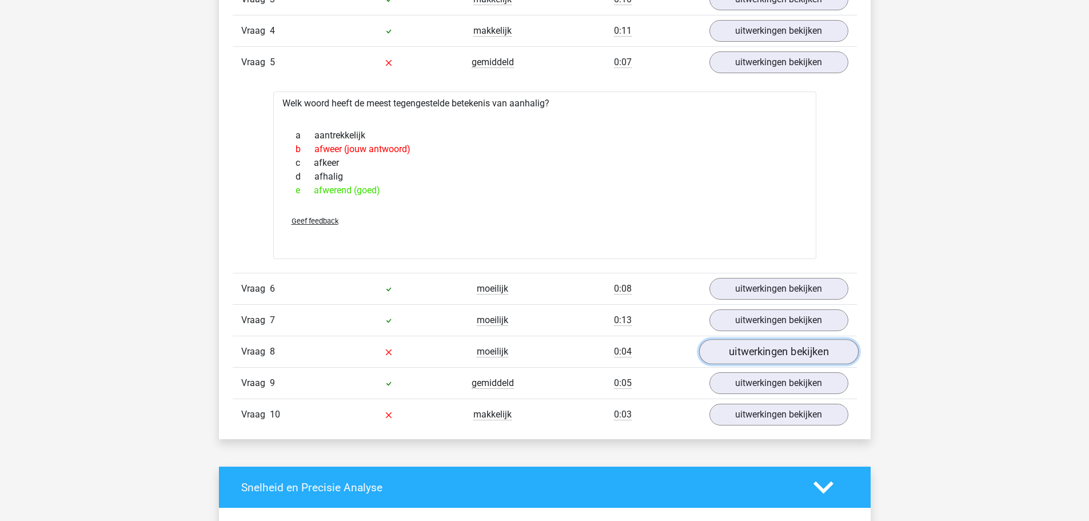
click at [814, 360] on link "uitwerkingen bekijken" at bounding box center [777, 351] width 159 height 25
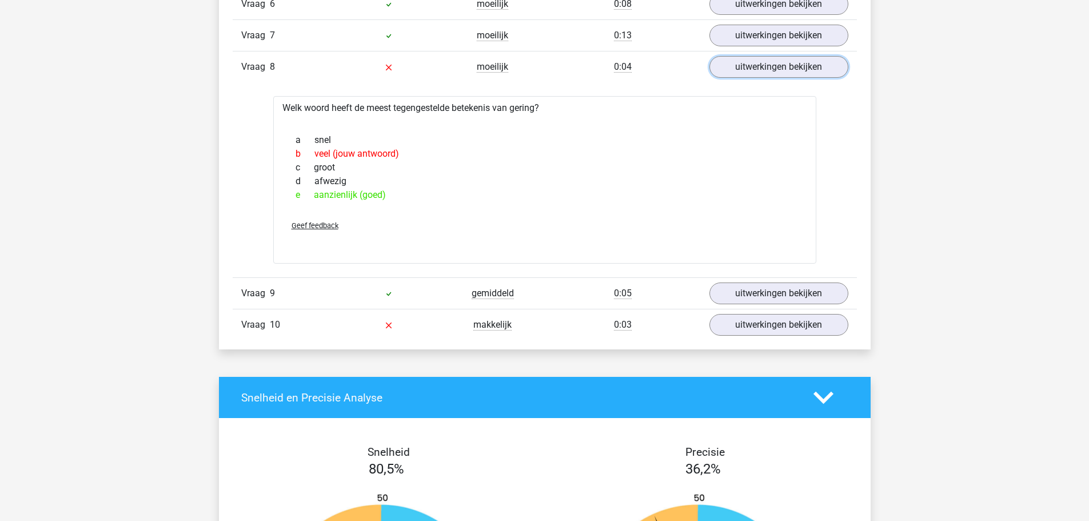
scroll to position [1543, 0]
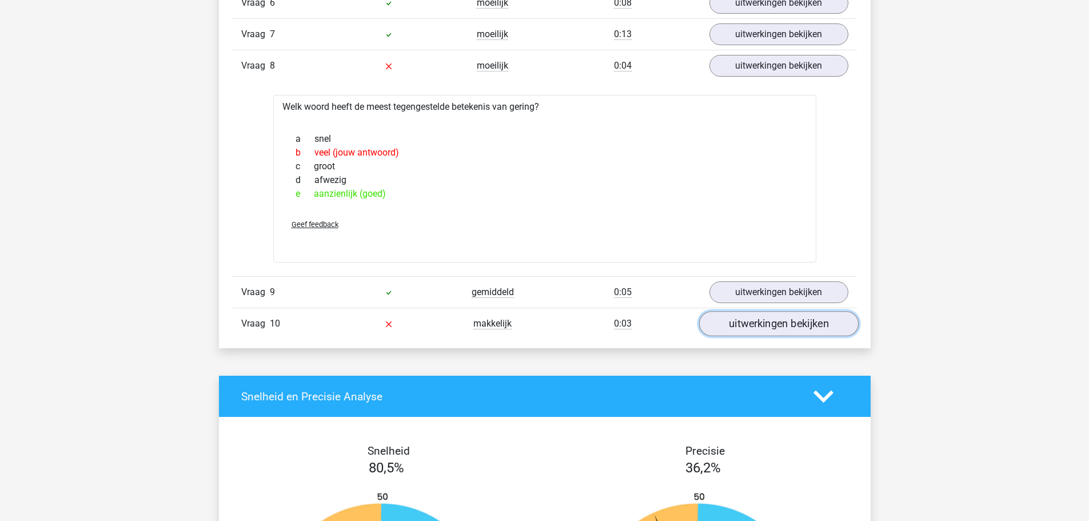
click at [773, 328] on link "uitwerkingen bekijken" at bounding box center [777, 324] width 159 height 25
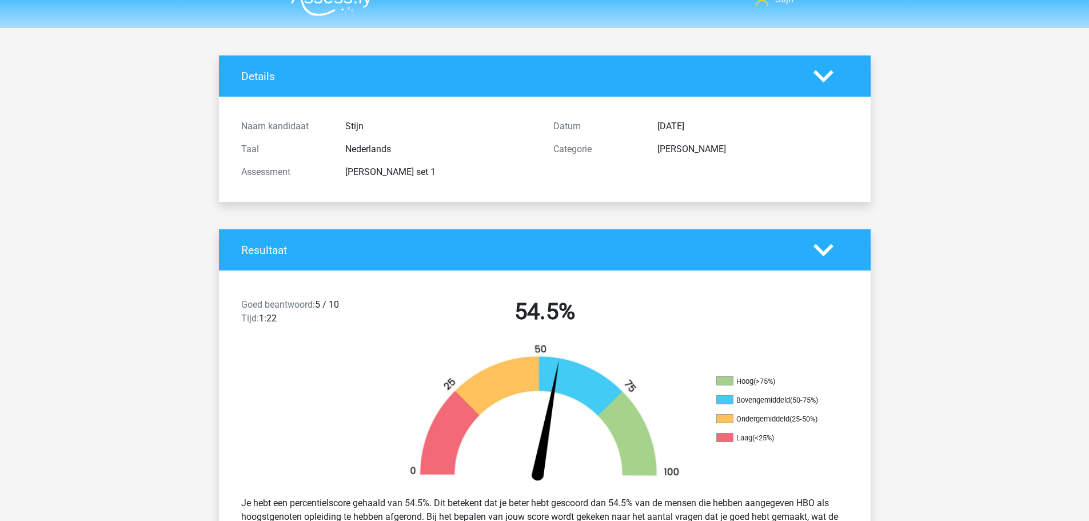
scroll to position [0, 0]
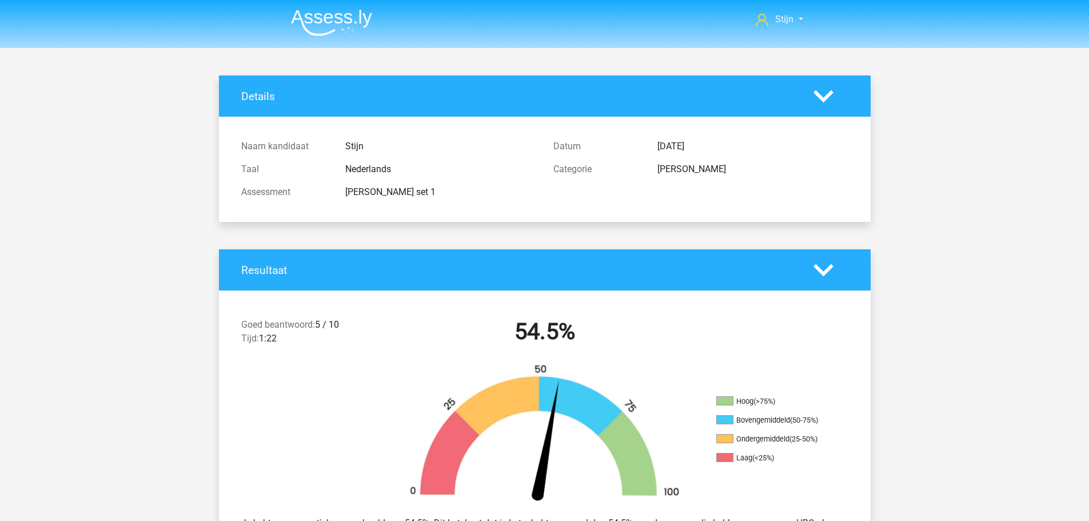
click at [360, 34] on img at bounding box center [331, 22] width 81 height 27
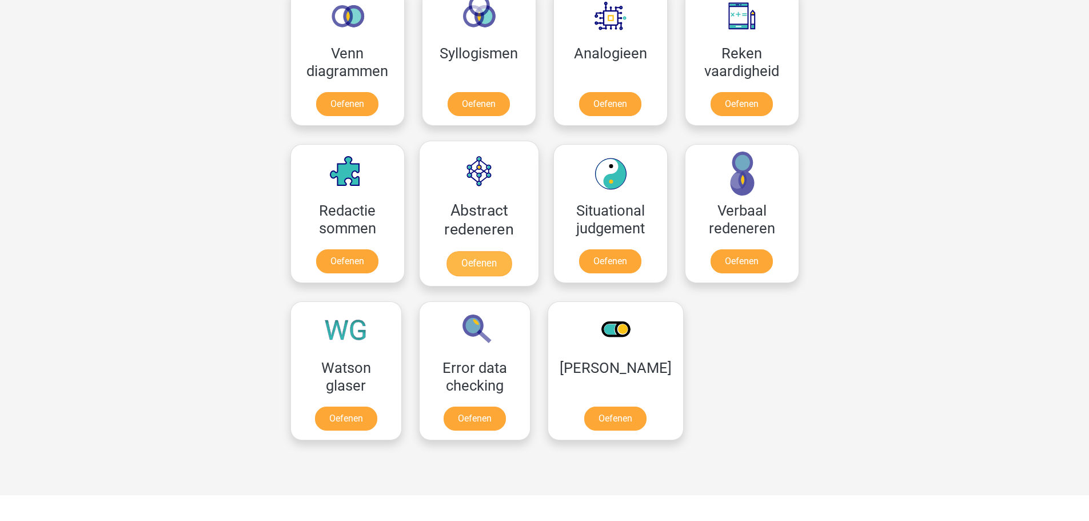
scroll to position [686, 0]
